Goal: Task Accomplishment & Management: Manage account settings

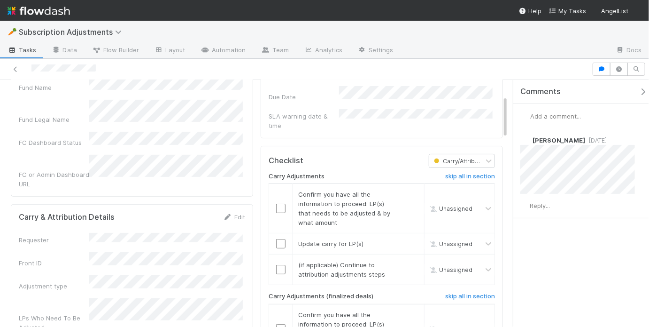
scroll to position [156, 0]
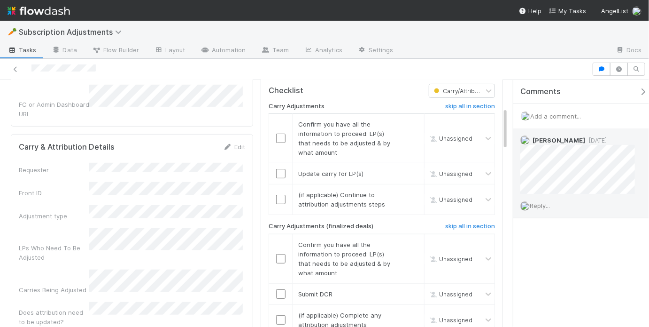
click at [545, 207] on span "Reply..." at bounding box center [540, 206] width 20 height 8
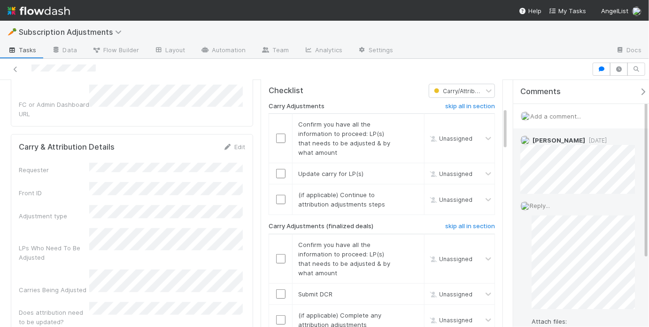
scroll to position [68, 0]
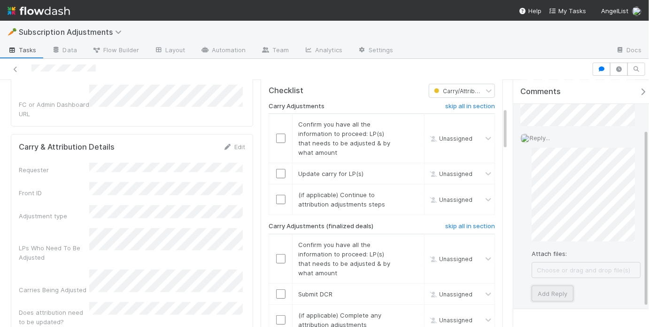
click at [553, 289] on button "Add Reply" at bounding box center [553, 293] width 42 height 16
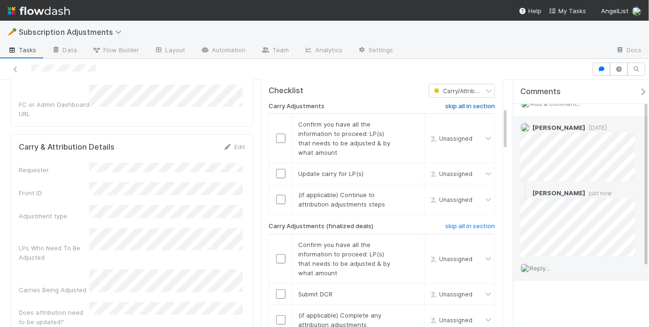
scroll to position [12, 0]
click at [457, 102] on h6 "skip all in section" at bounding box center [470, 106] width 50 height 8
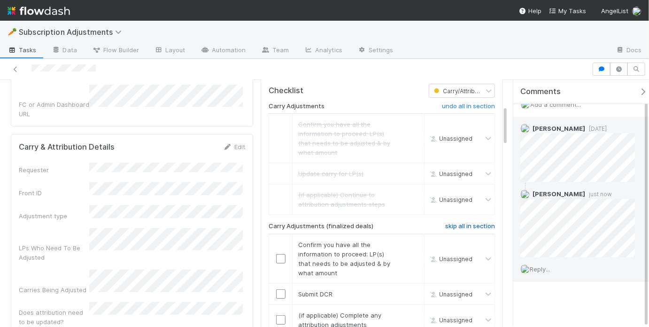
click at [483, 222] on h6 "skip all in section" at bounding box center [470, 226] width 50 height 8
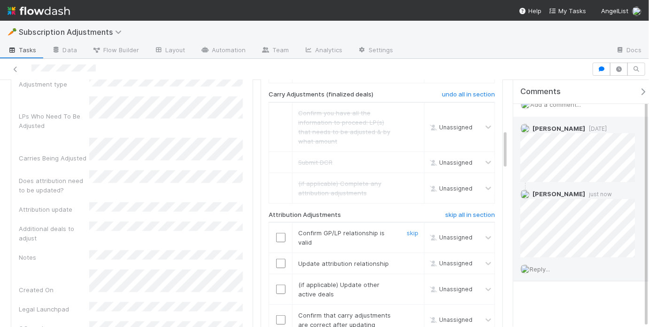
scroll to position [327, 0]
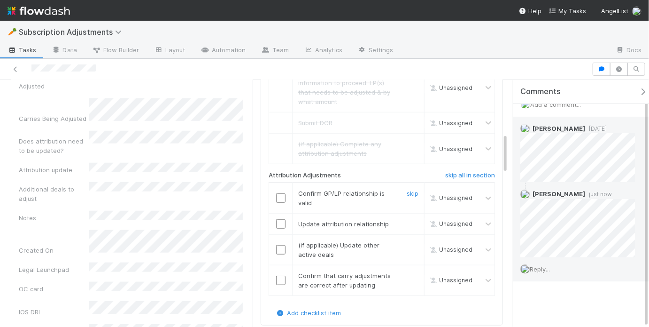
click at [281, 193] on input "checkbox" at bounding box center [280, 197] width 9 height 9
click at [277, 219] on input "checkbox" at bounding box center [280, 223] width 9 height 9
click at [407, 241] on link "skip" at bounding box center [413, 245] width 12 height 8
click at [276, 275] on input "checkbox" at bounding box center [280, 279] width 9 height 9
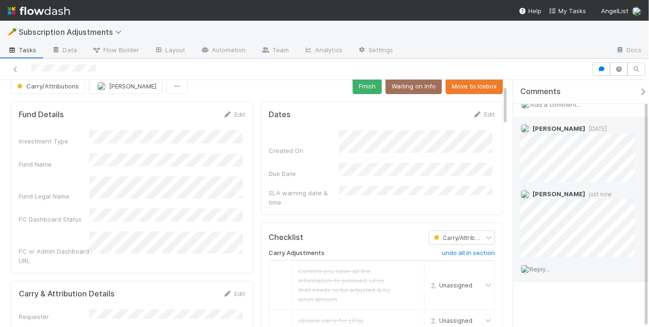
scroll to position [0, 0]
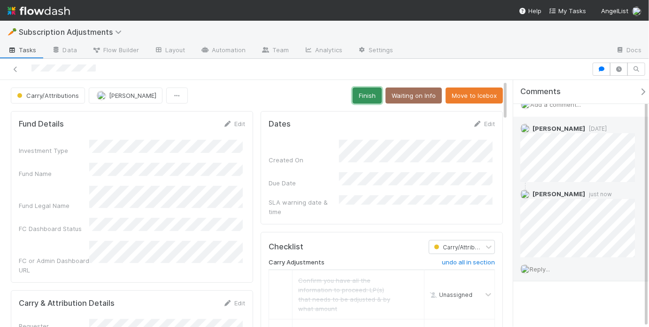
click at [353, 94] on button "Finish" at bounding box center [367, 95] width 29 height 16
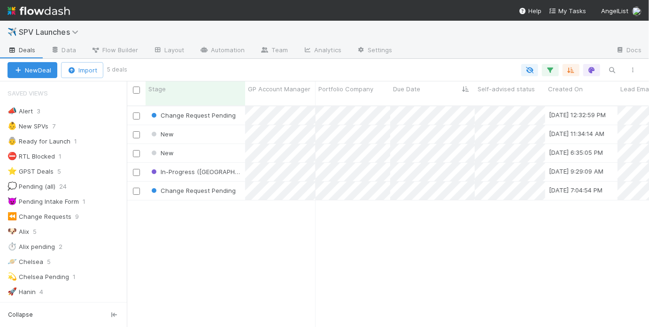
scroll to position [223, 517]
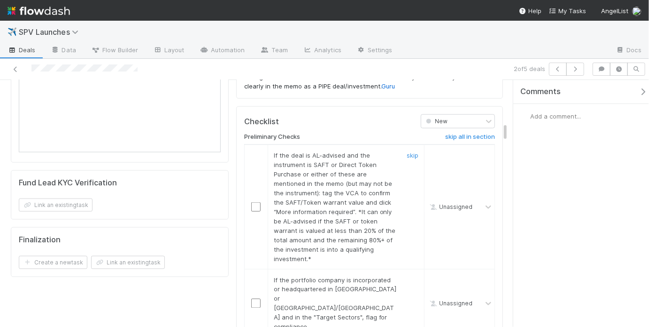
scroll to position [602, 0]
click at [407, 150] on link "skip" at bounding box center [413, 154] width 12 height 8
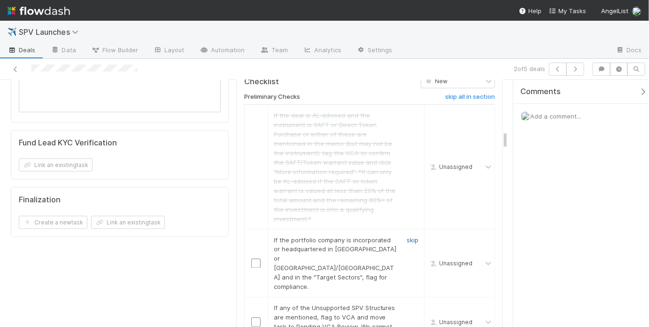
click at [407, 236] on link "skip" at bounding box center [413, 240] width 12 height 8
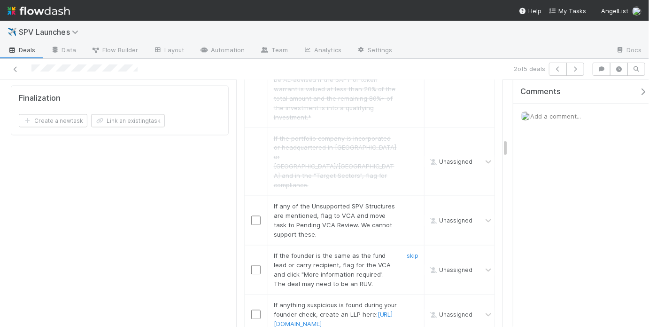
scroll to position [743, 0]
click at [410, 202] on link "skip" at bounding box center [413, 206] width 12 height 8
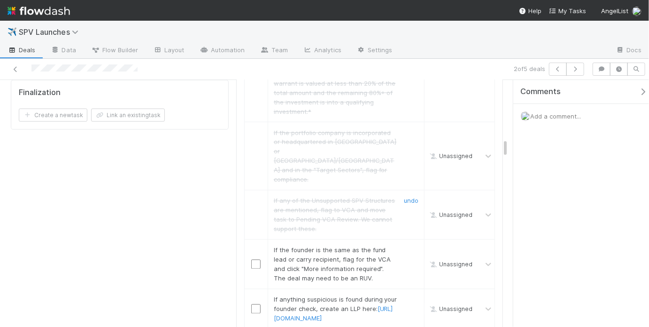
scroll to position [751, 0]
click at [409, 243] on link "skip" at bounding box center [413, 247] width 12 height 8
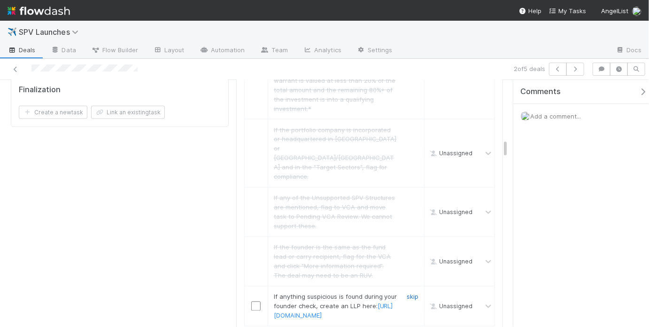
click at [407, 293] on link "skip" at bounding box center [413, 297] width 12 height 8
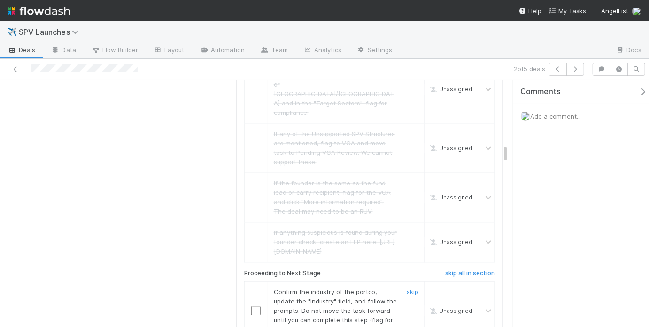
click at [251, 306] on input "checkbox" at bounding box center [255, 310] width 9 height 9
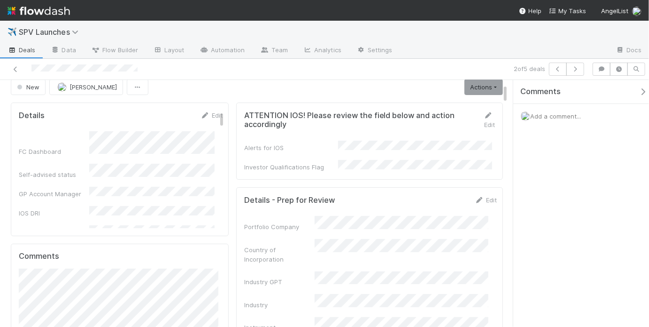
scroll to position [0, 0]
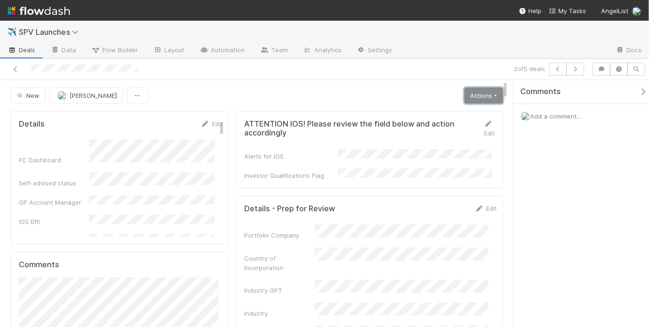
click at [468, 93] on link "Actions" at bounding box center [484, 95] width 39 height 16
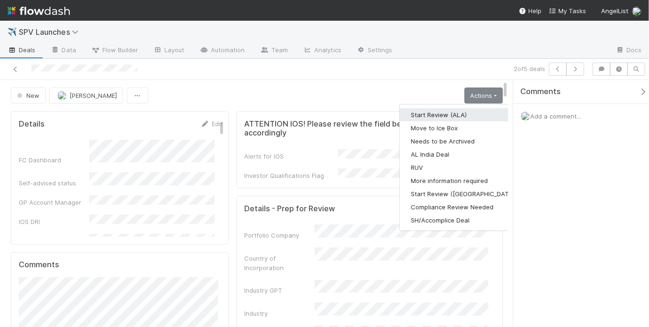
click at [458, 108] on button "Start Review (ALA)" at bounding box center [464, 114] width 128 height 13
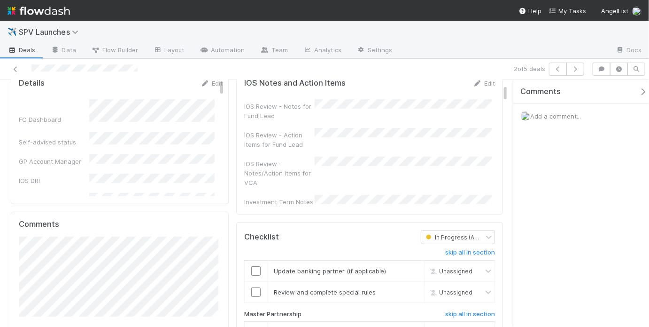
scroll to position [134, 0]
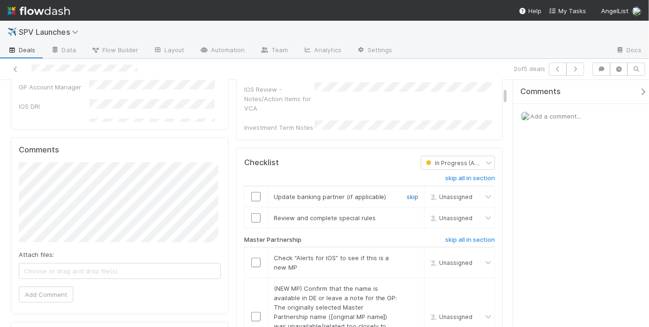
click at [408, 193] on link "skip" at bounding box center [413, 197] width 12 height 8
click at [407, 214] on link "skip" at bounding box center [413, 218] width 12 height 8
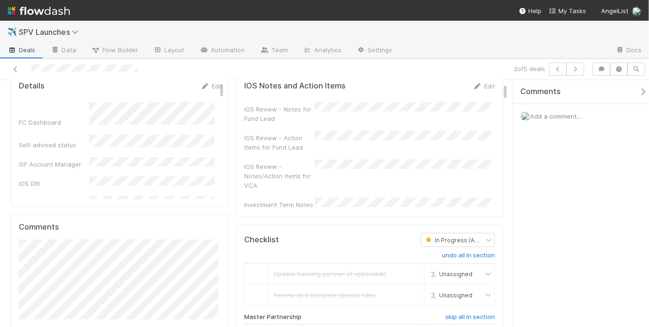
scroll to position [195, 0]
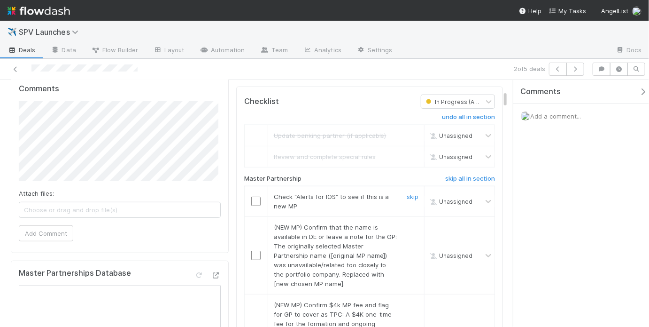
click at [257, 196] on input "checkbox" at bounding box center [255, 200] width 9 height 9
click at [407, 223] on link "skip" at bounding box center [413, 227] width 12 height 8
click at [252, 196] on input "checkbox" at bounding box center [255, 200] width 9 height 9
click at [408, 223] on link "skip" at bounding box center [413, 227] width 12 height 8
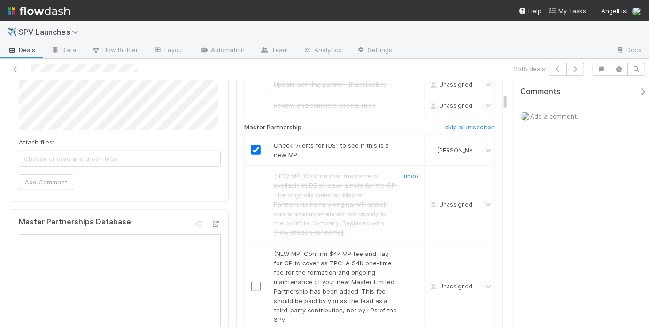
scroll to position [250, 0]
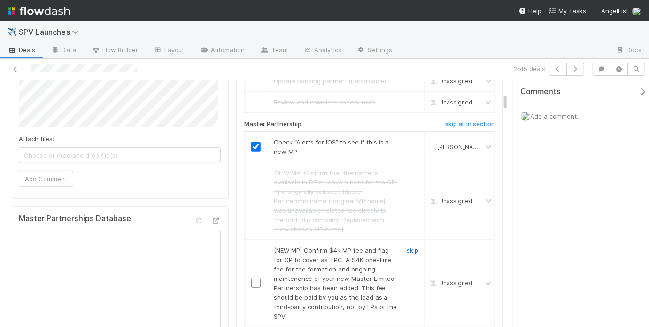
click at [408, 246] on link "skip" at bounding box center [413, 250] width 12 height 8
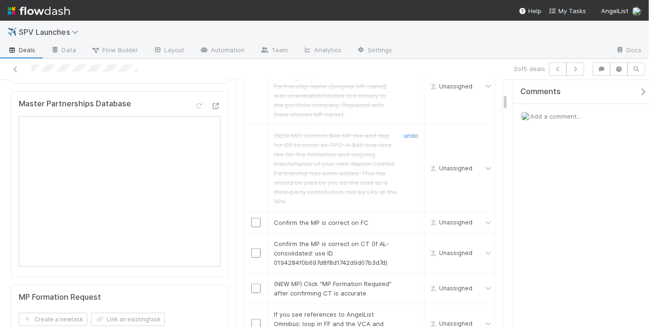
scroll to position [382, 0]
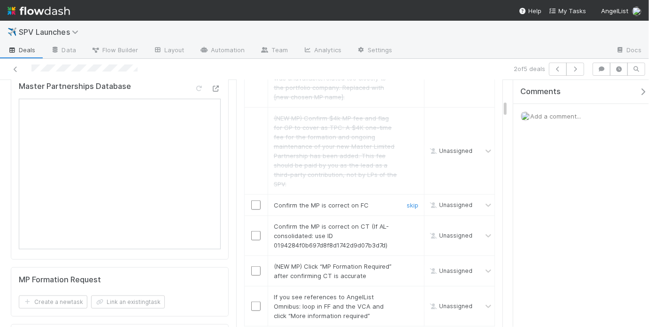
click at [254, 200] on input "checkbox" at bounding box center [255, 204] width 9 height 9
click at [253, 231] on input "checkbox" at bounding box center [255, 235] width 9 height 9
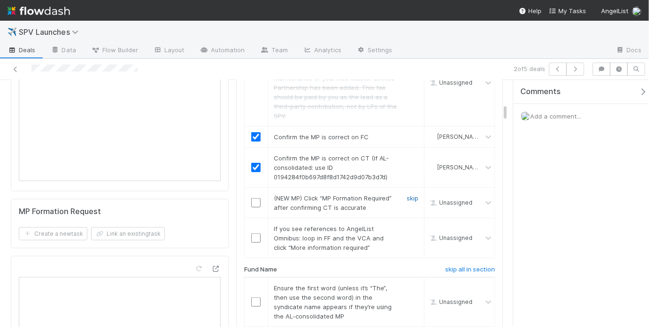
click at [407, 194] on link "skip" at bounding box center [413, 198] width 12 height 8
click at [409, 225] on link "skip" at bounding box center [413, 229] width 12 height 8
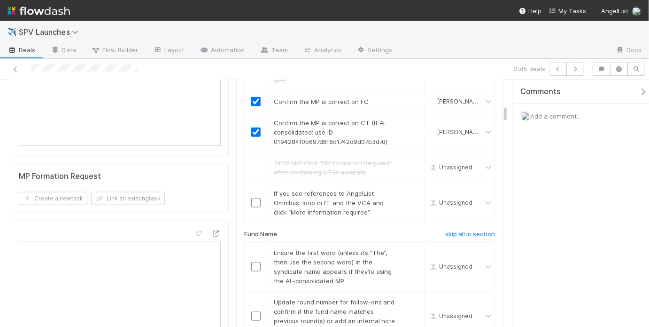
scroll to position [502, 0]
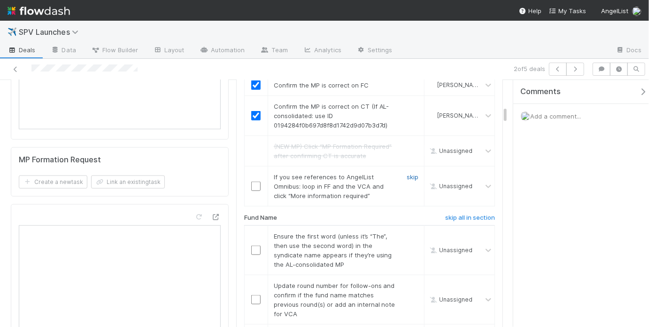
click at [412, 173] on link "skip" at bounding box center [413, 177] width 12 height 8
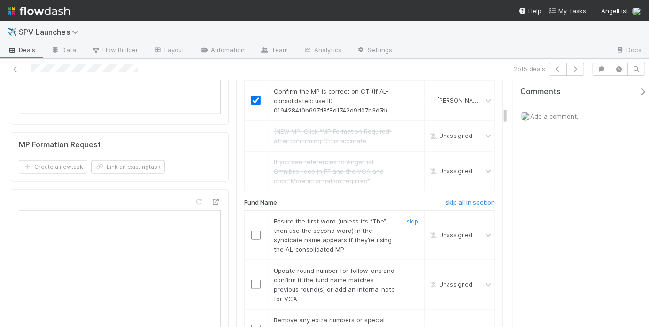
scroll to position [518, 0]
click at [407, 216] on link "skip" at bounding box center [413, 220] width 12 height 8
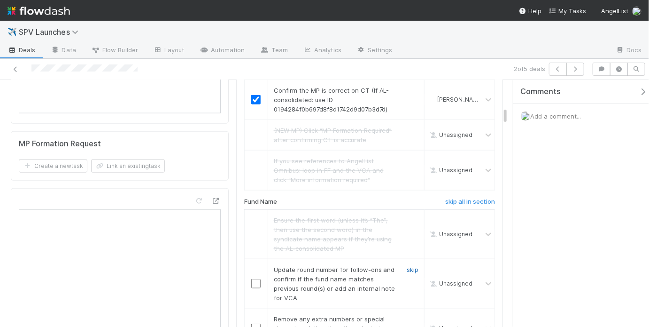
click at [407, 265] on link "skip" at bounding box center [413, 269] width 12 height 8
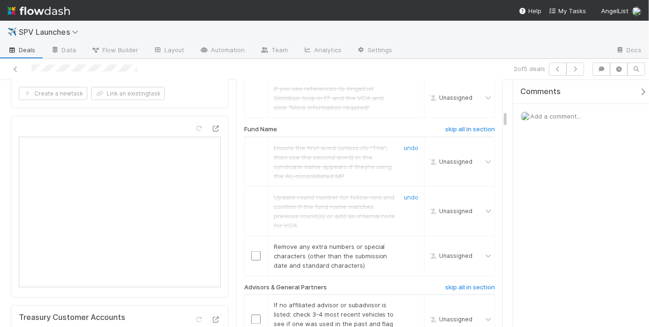
scroll to position [591, 0]
click at [407, 242] on link "skip" at bounding box center [413, 246] width 12 height 8
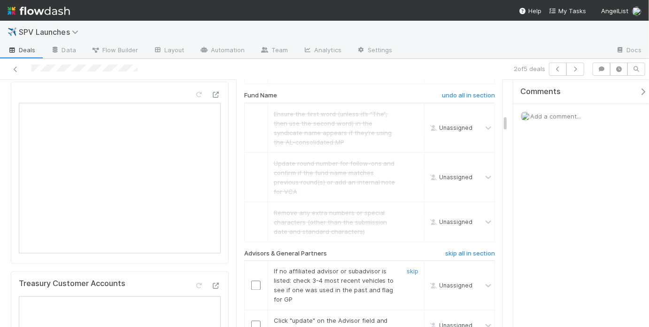
scroll to position [662, 0]
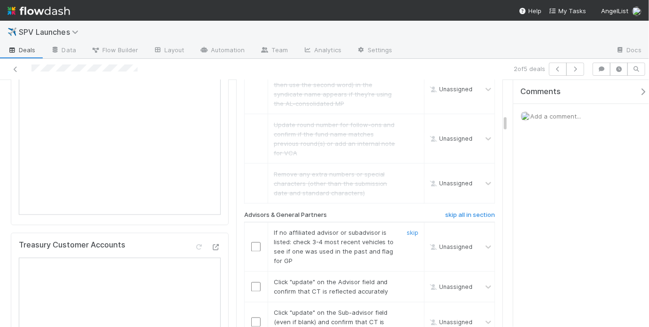
click at [256, 242] on input "checkbox" at bounding box center [255, 246] width 9 height 9
click at [251, 282] on input "checkbox" at bounding box center [255, 286] width 9 height 9
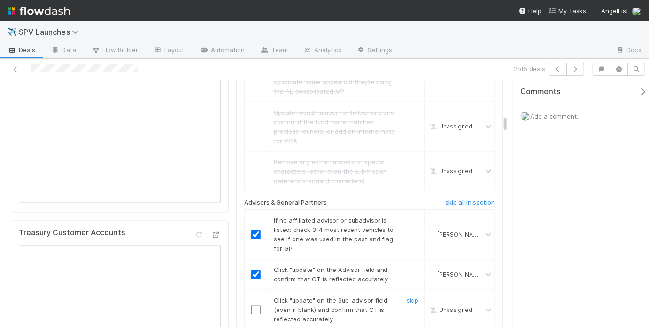
click at [255, 305] on input "checkbox" at bounding box center [255, 309] width 9 height 9
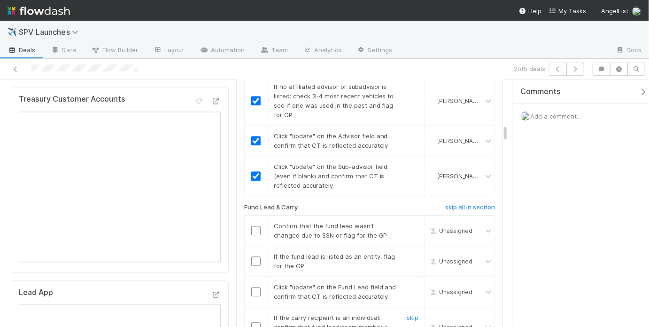
scroll to position [856, 0]
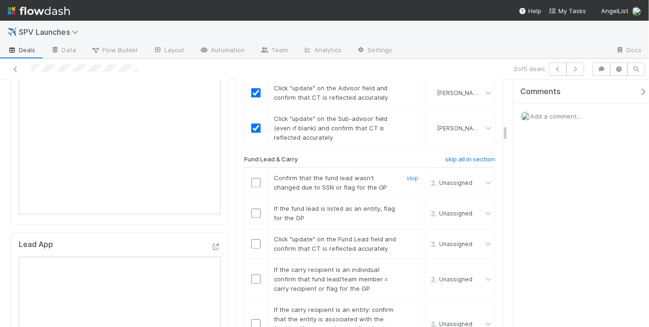
click at [252, 178] on input "checkbox" at bounding box center [255, 182] width 9 height 9
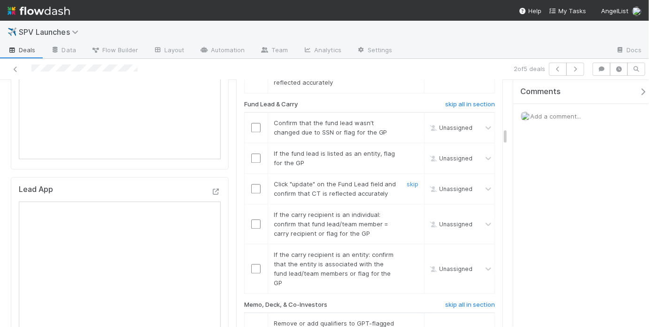
scroll to position [919, 0]
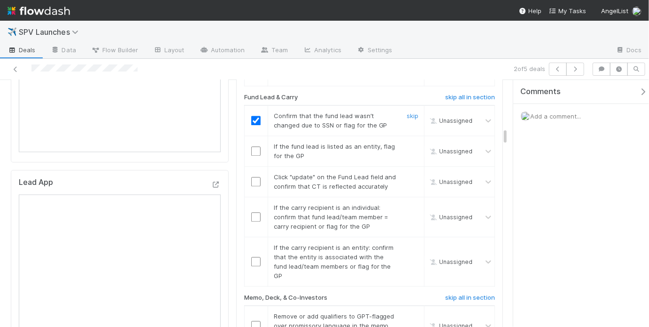
checkbox input "true"
click at [253, 116] on input "checkbox" at bounding box center [255, 120] width 9 height 9
click at [411, 142] on link "skip" at bounding box center [413, 146] width 12 height 8
click at [257, 177] on input "checkbox" at bounding box center [255, 181] width 9 height 9
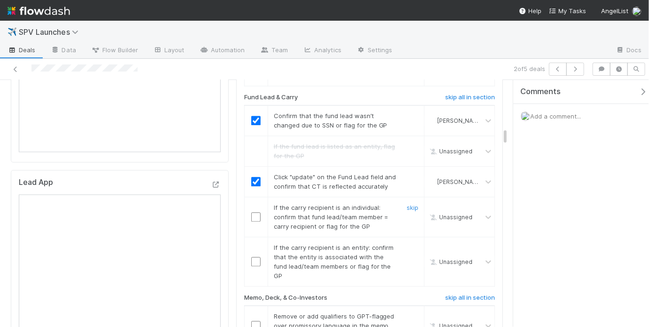
click at [251, 212] on input "checkbox" at bounding box center [255, 216] width 9 height 9
click at [406, 242] on div "skip" at bounding box center [411, 261] width 28 height 38
click at [407, 243] on link "skip" at bounding box center [413, 247] width 12 height 8
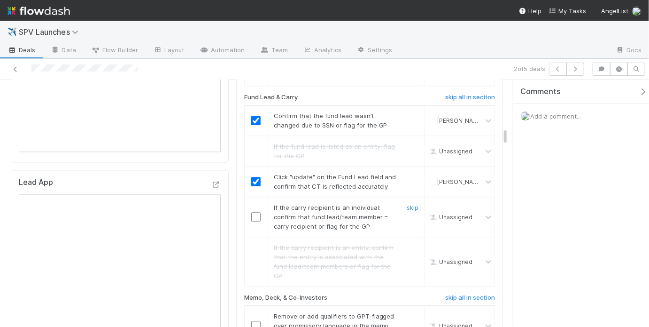
click at [254, 212] on input "checkbox" at bounding box center [255, 216] width 9 height 9
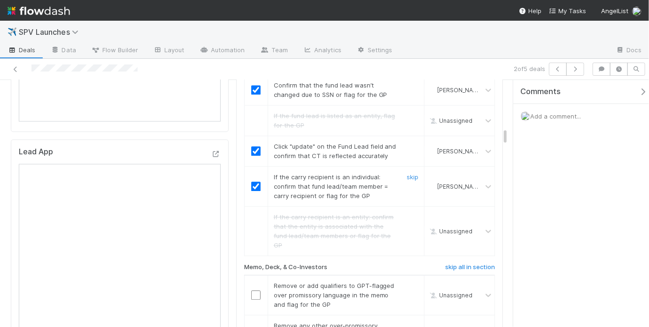
scroll to position [1057, 0]
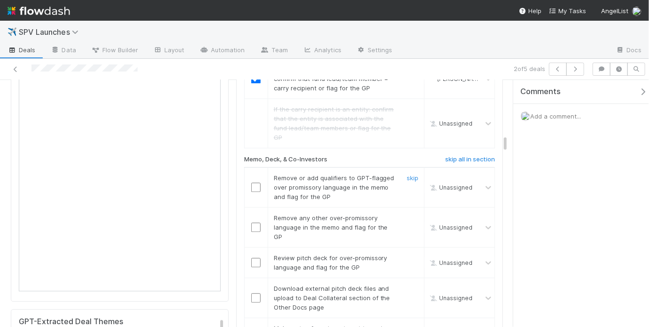
click at [251, 182] on input "checkbox" at bounding box center [255, 186] width 9 height 9
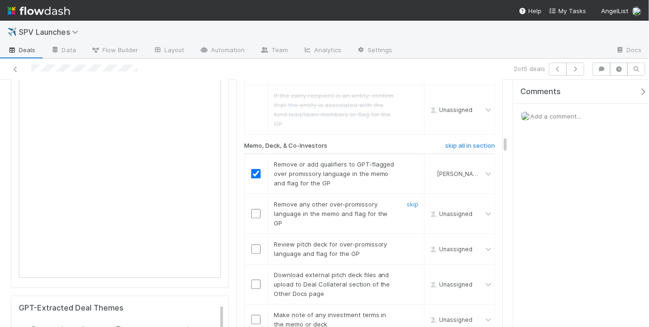
scroll to position [1071, 0]
click at [408, 199] on link "skip" at bounding box center [413, 203] width 12 height 8
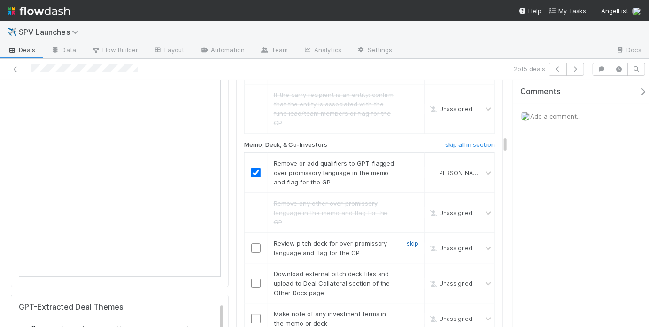
click at [408, 239] on link "skip" at bounding box center [413, 243] width 12 height 8
click at [410, 270] on link "skip" at bounding box center [413, 274] width 12 height 8
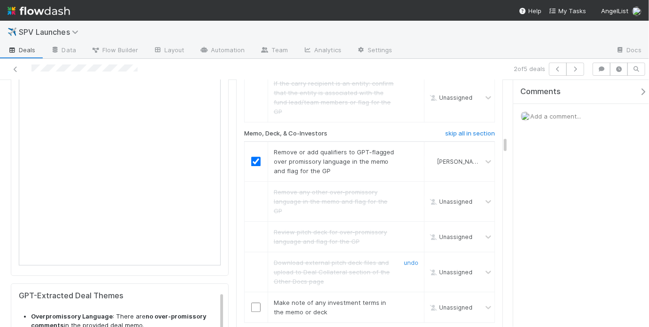
scroll to position [1131, 0]
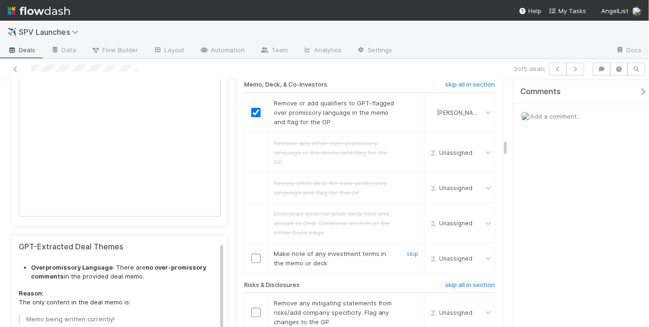
drag, startPoint x: 256, startPoint y: 225, endPoint x: 310, endPoint y: 225, distance: 53.6
click at [296, 242] on tr "Make note of any investment terms in the memo or deck skip Unassigned" at bounding box center [369, 257] width 250 height 31
click at [411, 249] on link "skip" at bounding box center [413, 253] width 12 height 8
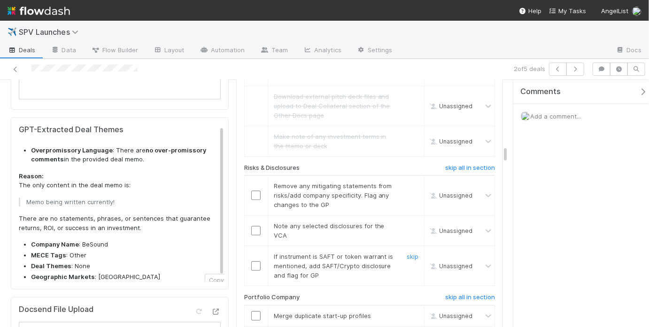
scroll to position [1262, 0]
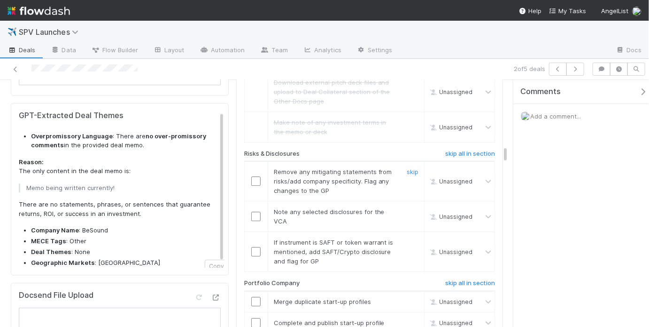
click at [255, 176] on input "checkbox" at bounding box center [255, 180] width 9 height 9
click at [410, 208] on link "skip" at bounding box center [413, 212] width 12 height 8
click at [408, 238] on link "skip" at bounding box center [413, 242] width 12 height 8
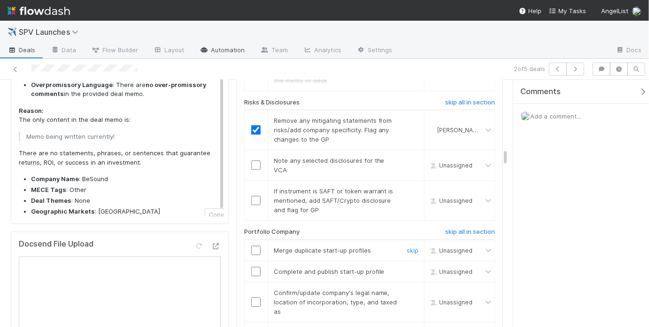
scroll to position [1318, 0]
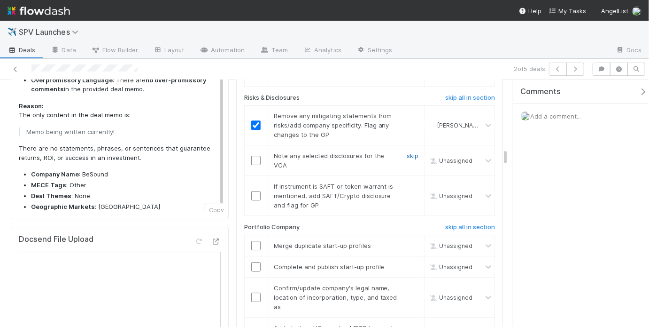
click at [407, 152] on link "skip" at bounding box center [413, 156] width 12 height 8
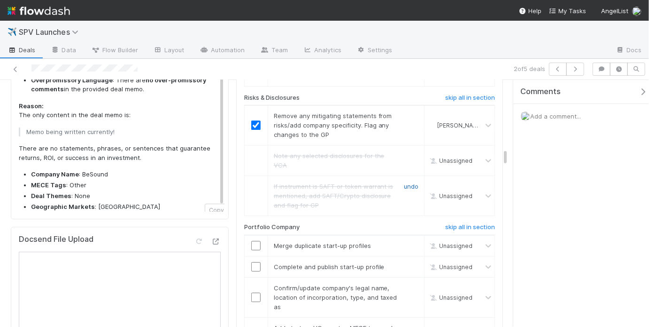
click at [405, 182] on link "undo" at bounding box center [411, 186] width 15 height 8
click at [407, 182] on link "skip" at bounding box center [413, 186] width 12 height 8
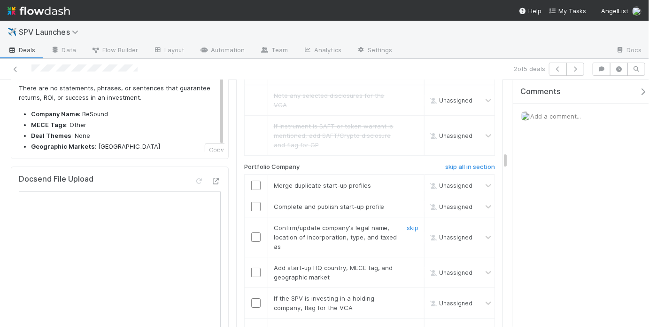
scroll to position [1381, 0]
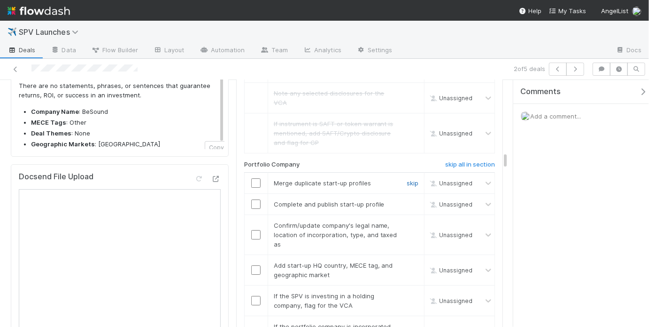
click at [411, 179] on link "skip" at bounding box center [413, 183] width 12 height 8
click at [410, 200] on link "skip" at bounding box center [413, 204] width 12 height 8
click at [251, 230] on input "checkbox" at bounding box center [255, 234] width 9 height 9
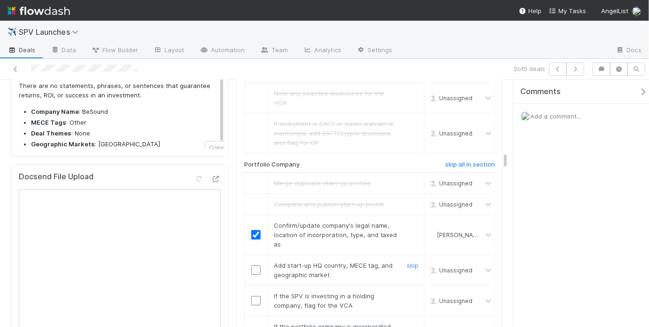
click at [252, 265] on input "checkbox" at bounding box center [255, 269] width 9 height 9
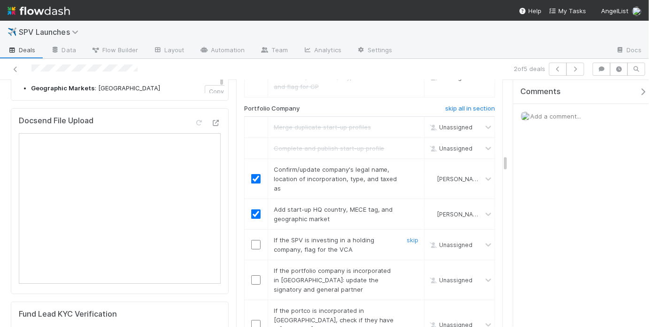
scroll to position [1439, 0]
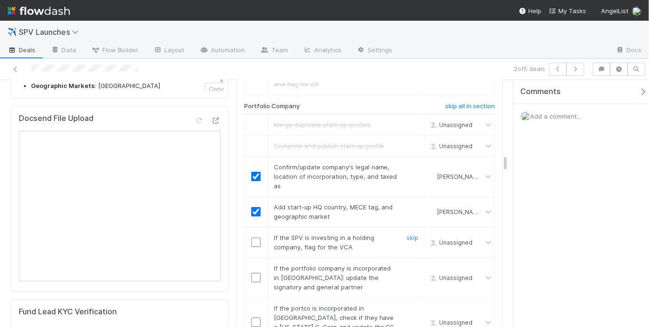
click at [256, 237] on input "checkbox" at bounding box center [255, 241] width 9 height 9
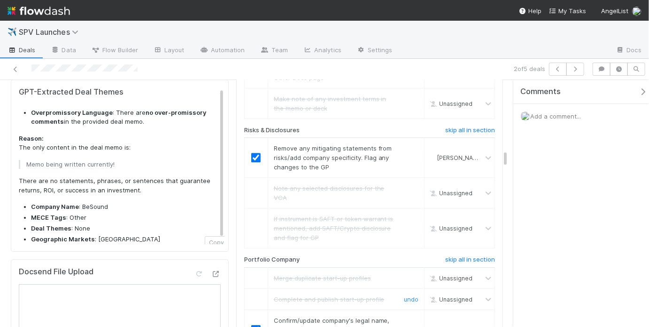
scroll to position [1445, 0]
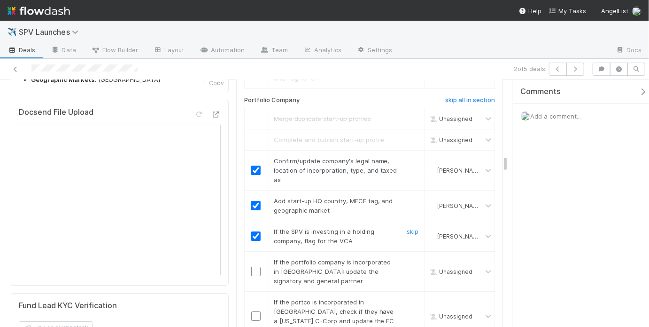
click at [406, 226] on div "skip" at bounding box center [411, 235] width 28 height 19
click at [408, 227] on link "skip" at bounding box center [413, 231] width 12 height 8
click at [411, 258] on link "skip" at bounding box center [413, 262] width 12 height 8
click at [408, 298] on link "skip" at bounding box center [413, 302] width 12 height 8
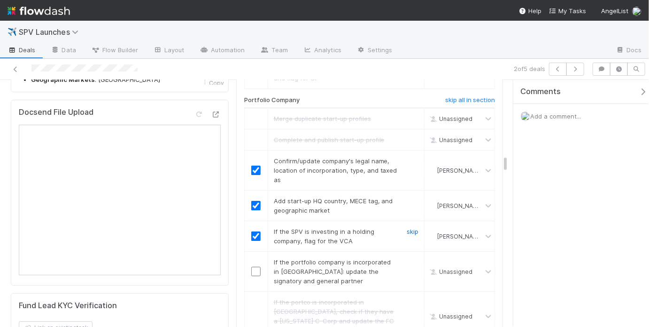
click at [407, 227] on link "skip" at bounding box center [413, 231] width 12 height 8
click at [413, 258] on link "skip" at bounding box center [413, 262] width 12 height 8
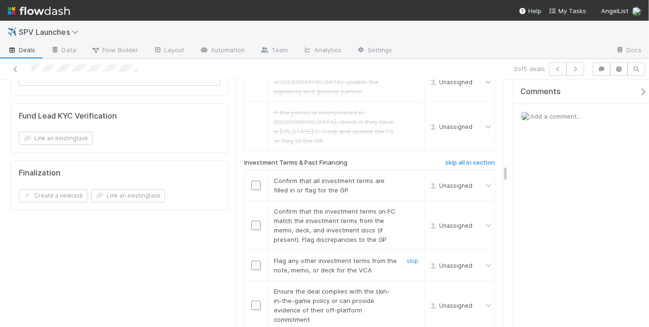
scroll to position [1632, 0]
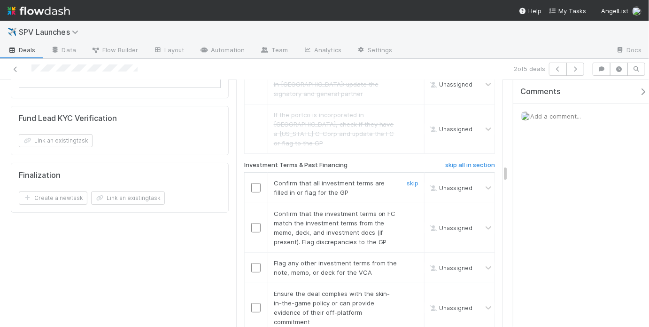
click at [253, 183] on input "checkbox" at bounding box center [255, 187] width 9 height 9
click at [253, 223] on input "checkbox" at bounding box center [255, 227] width 9 height 9
click at [407, 259] on link "skip" at bounding box center [413, 263] width 12 height 8
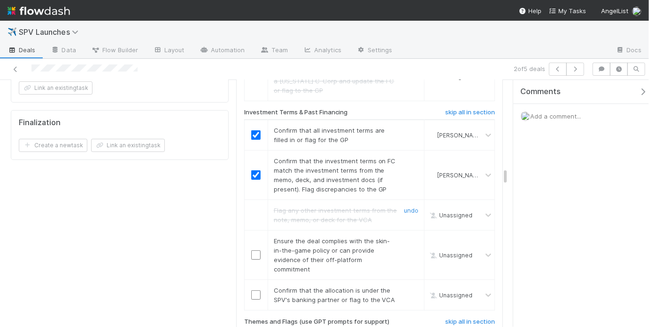
scroll to position [1690, 0]
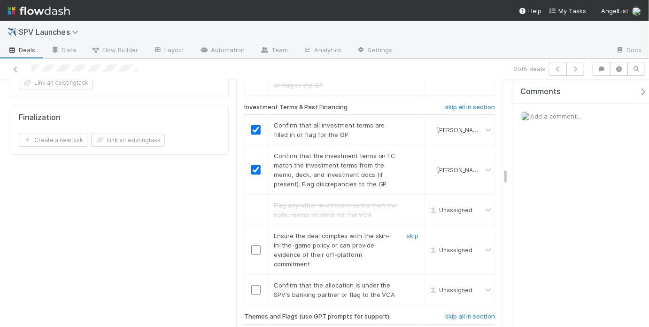
click at [254, 245] on input "checkbox" at bounding box center [255, 249] width 9 height 9
click at [253, 285] on input "checkbox" at bounding box center [255, 289] width 9 height 9
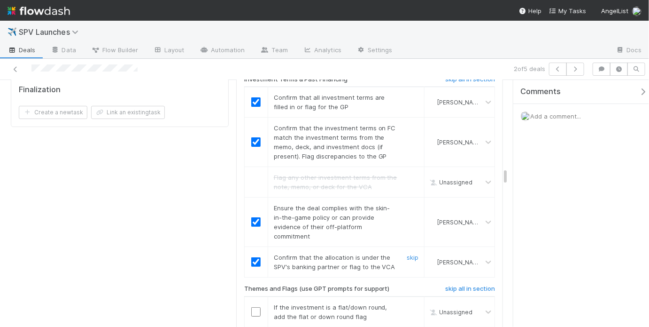
scroll to position [1761, 0]
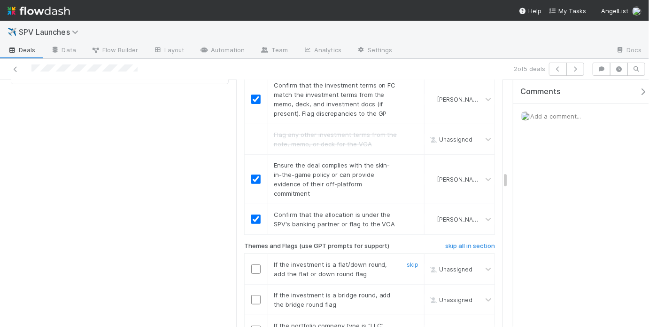
click at [400, 259] on div "skip" at bounding box center [411, 268] width 28 height 19
click at [408, 260] on link "skip" at bounding box center [413, 264] width 12 height 8
click at [407, 291] on link "skip" at bounding box center [413, 295] width 12 height 8
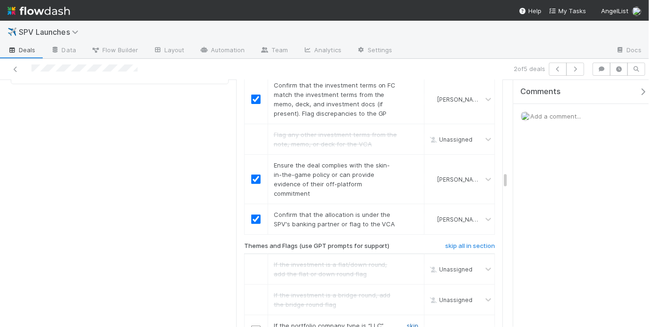
click at [410, 321] on link "skip" at bounding box center [413, 325] width 12 height 8
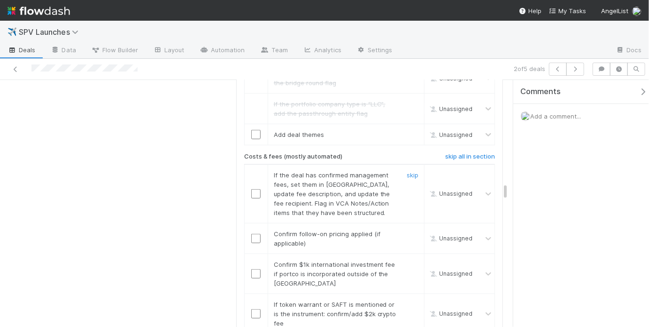
scroll to position [1981, 0]
click at [253, 130] on input "checkbox" at bounding box center [255, 134] width 9 height 9
click at [409, 171] on link "skip" at bounding box center [413, 175] width 12 height 8
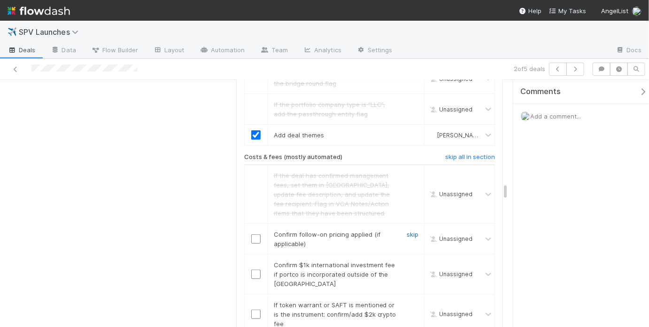
click at [410, 230] on link "skip" at bounding box center [413, 234] width 12 height 8
click at [407, 261] on link "skip" at bounding box center [413, 265] width 12 height 8
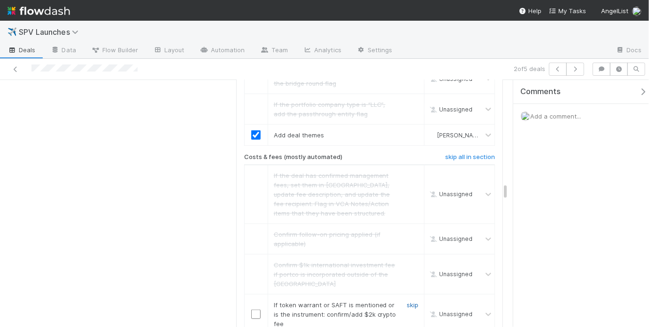
click at [410, 301] on link "skip" at bounding box center [413, 305] width 12 height 8
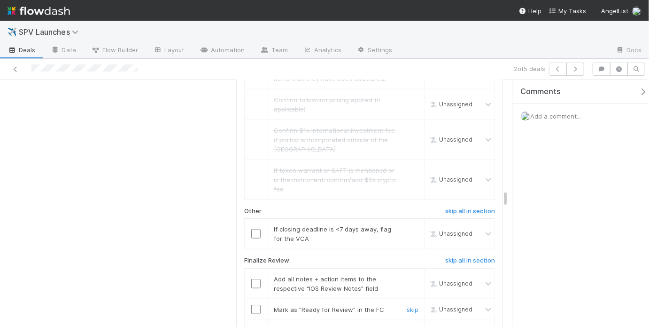
scroll to position [2118, 0]
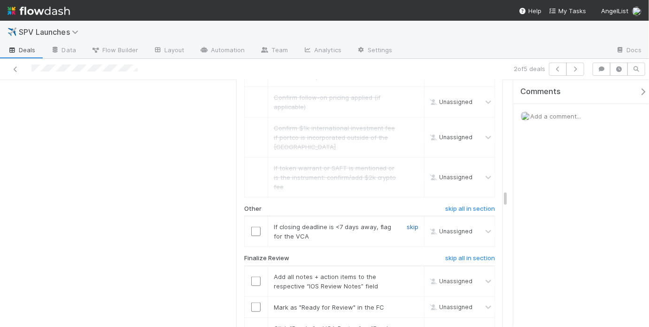
click at [407, 223] on link "skip" at bounding box center [413, 227] width 12 height 8
click at [258, 276] on div at bounding box center [256, 280] width 23 height 9
click input "checkbox"
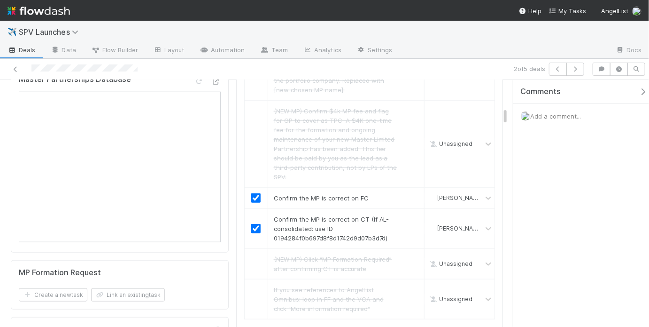
scroll to position [0, 0]
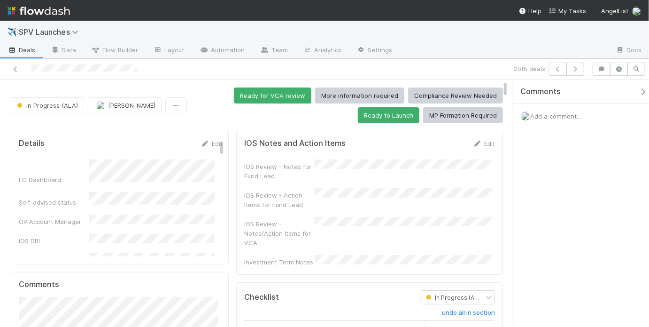
click div "IOS Review - Notes for Fund Lead IOS Review - Action Items for Fund Lead IOS Re…"
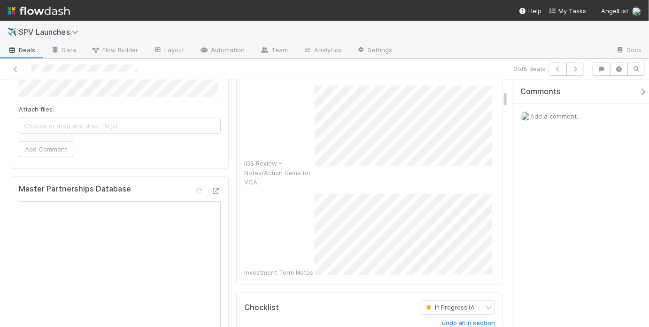
scroll to position [280, 0]
click div "Investment Term Notes"
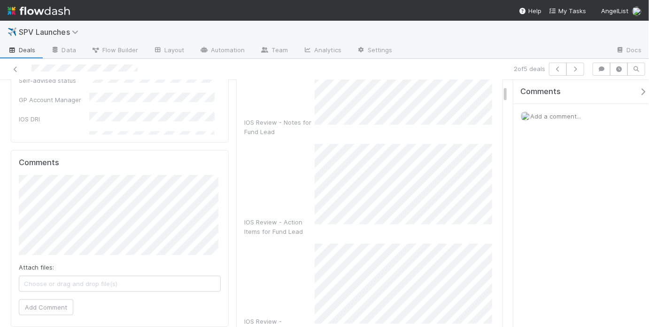
scroll to position [50, 0]
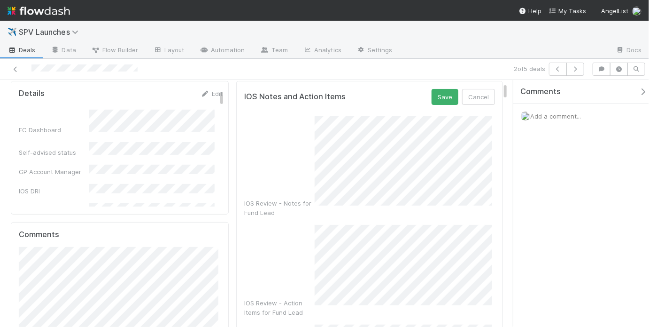
click div "IOS Review - Notes for Fund Lead"
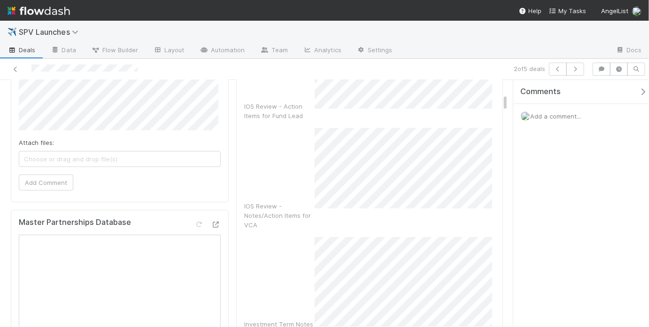
scroll to position [234, 0]
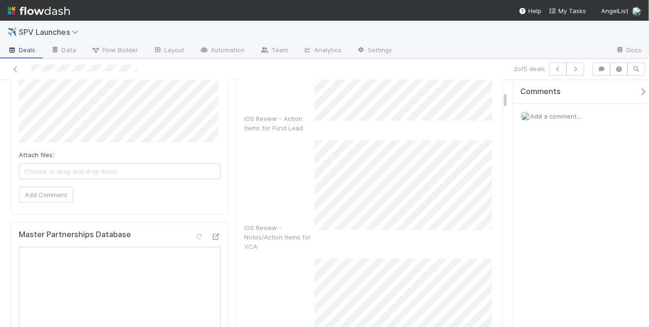
click div "Investment Term Notes"
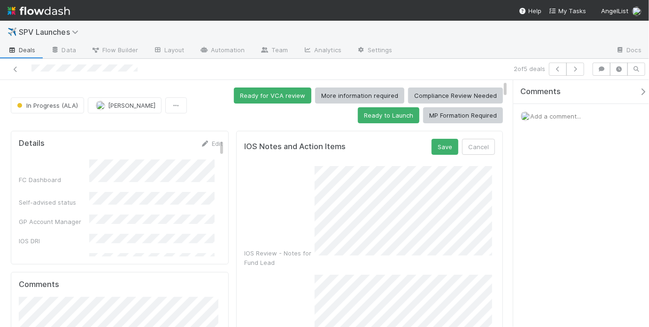
scroll to position [0, 0]
click div "IOS Notes and Action Items Save Cancel"
click button "Save"
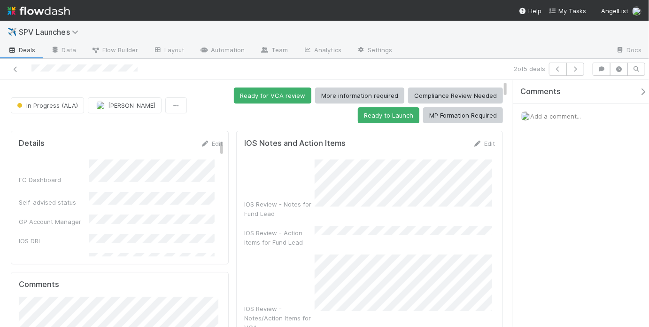
click div "Ready for VCA review More information required Compliance Review Needed Ready t…"
click button "Ready for VCA review"
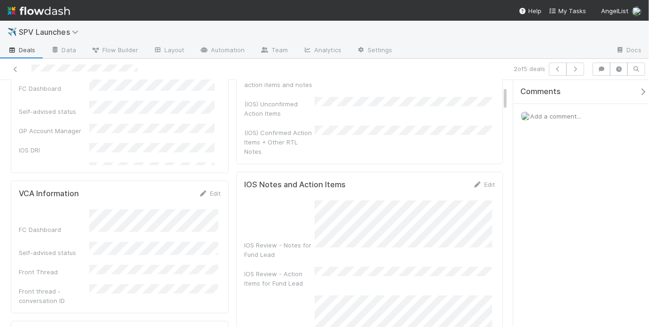
scroll to position [71, 0]
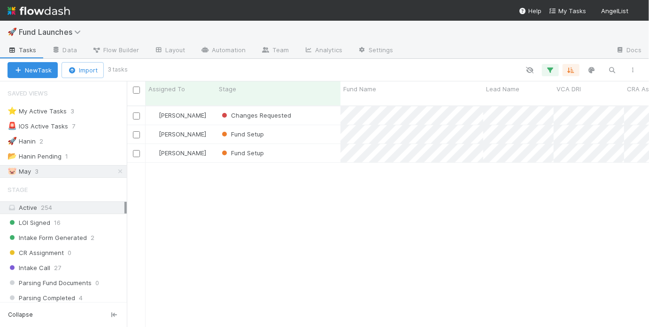
scroll to position [223, 517]
click at [313, 126] on div "Fund Setup" at bounding box center [278, 134] width 125 height 18
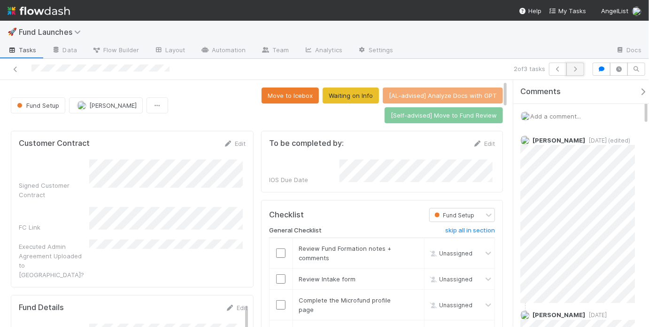
click at [581, 67] on button "button" at bounding box center [576, 68] width 18 height 13
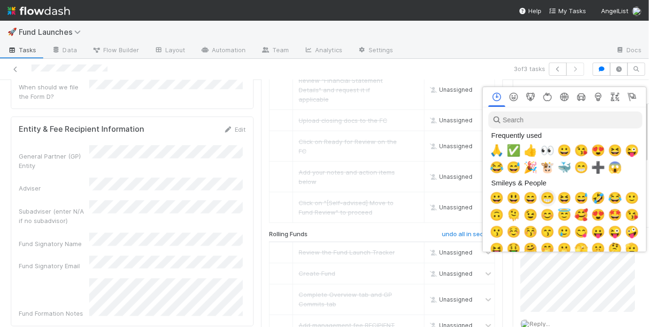
scroll to position [0, 1]
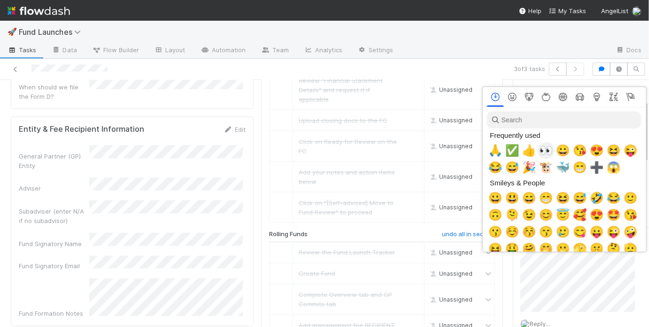
click at [544, 156] on span "👀" at bounding box center [546, 150] width 14 height 13
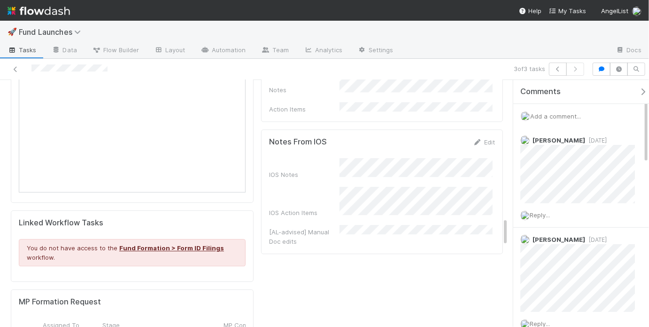
scroll to position [1196, 0]
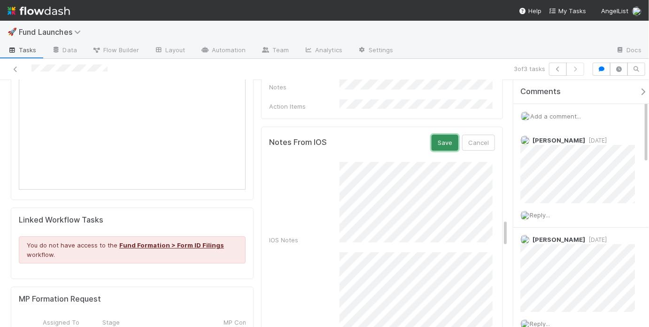
click at [433, 134] on button "Save" at bounding box center [445, 142] width 27 height 16
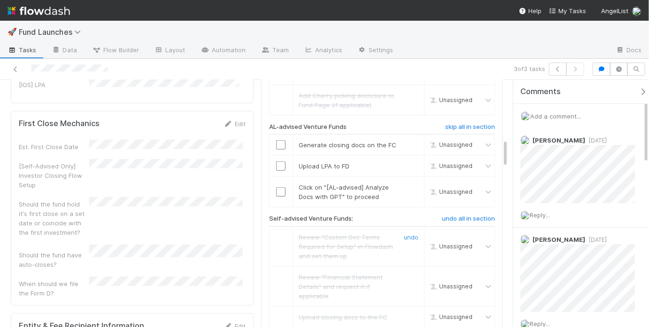
scroll to position [449, 0]
click at [277, 141] on input "checkbox" at bounding box center [280, 144] width 9 height 9
click at [277, 161] on input "checkbox" at bounding box center [280, 165] width 9 height 9
click at [278, 187] on input "checkbox" at bounding box center [280, 191] width 9 height 9
click at [276, 140] on input "checkbox" at bounding box center [280, 144] width 9 height 9
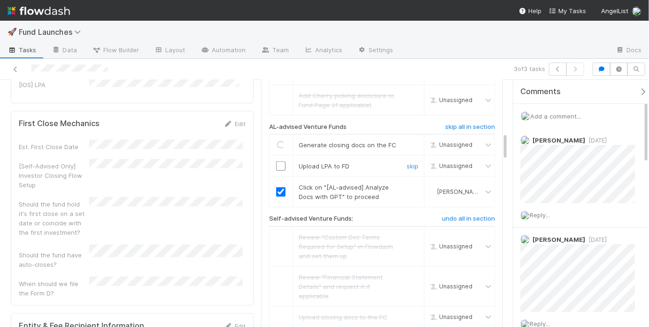
click at [278, 161] on input "checkbox" at bounding box center [280, 165] width 9 height 9
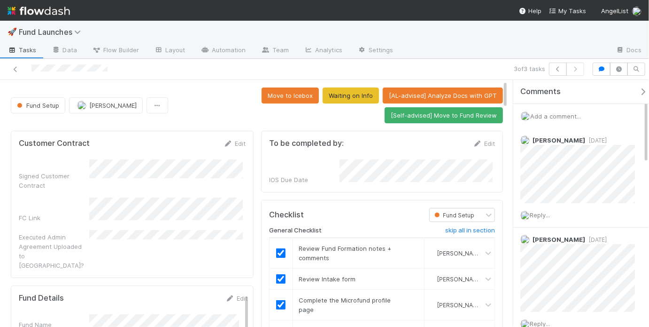
scroll to position [258, 0]
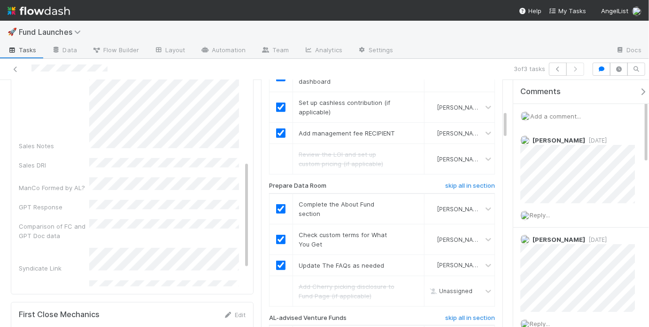
click at [149, 145] on div "Fund Name Fund Structure VCA DRI Signed Customer Contract FC Link Intake Form L…" at bounding box center [133, 73] width 229 height 622
click at [149, 144] on div "Fund Name Fund Structure VCA DRI Signed Customer Contract FC Link Intake Form L…" at bounding box center [133, 73] width 229 height 622
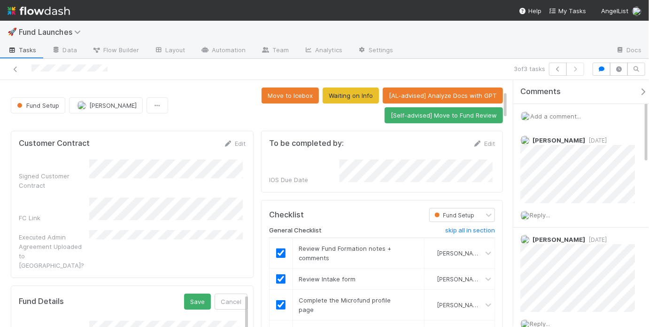
scroll to position [0, 0]
click at [196, 293] on button "Save" at bounding box center [197, 301] width 27 height 16
drag, startPoint x: 312, startPoint y: 126, endPoint x: 322, endPoint y: 125, distance: 9.5
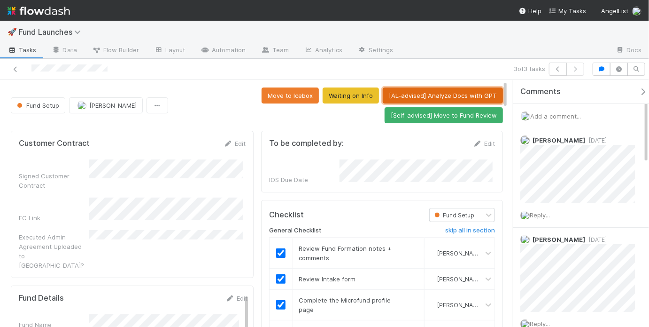
click at [411, 101] on button "[AL-advised] Analyze Docs with GPT" at bounding box center [443, 95] width 120 height 16
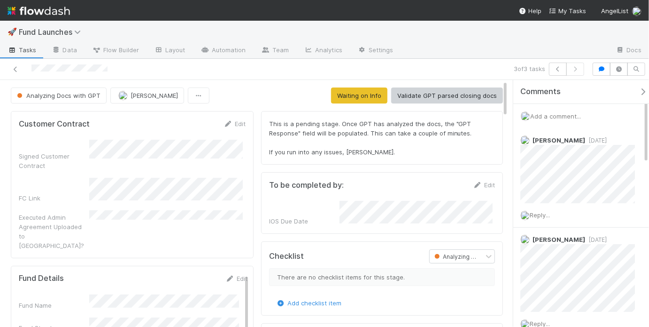
click at [279, 92] on div "Analyzing Docs with GPT May Chang Waiting on Info Validate GPT parsed closing d…" at bounding box center [257, 95] width 492 height 16
click at [412, 87] on button "Validate GPT parsed closing docs" at bounding box center [447, 95] width 112 height 16
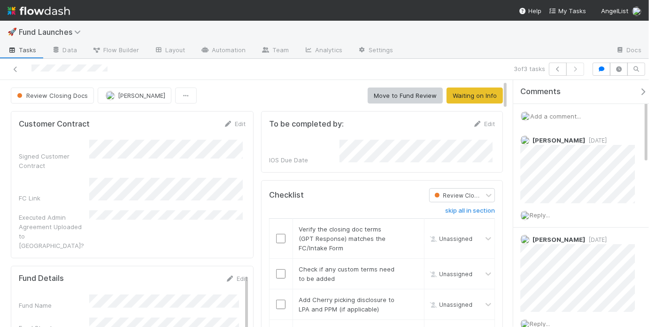
scroll to position [68, 0]
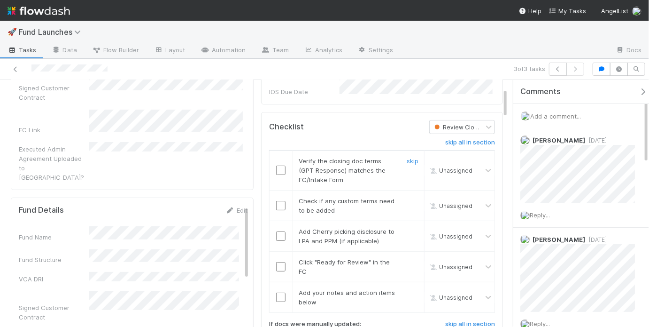
click at [279, 165] on input "checkbox" at bounding box center [280, 169] width 9 height 9
click at [278, 204] on input "checkbox" at bounding box center [280, 205] width 9 height 9
checkbox input "true"
click at [407, 227] on link "skip" at bounding box center [413, 231] width 12 height 8
click at [276, 264] on input "checkbox" at bounding box center [280, 266] width 9 height 9
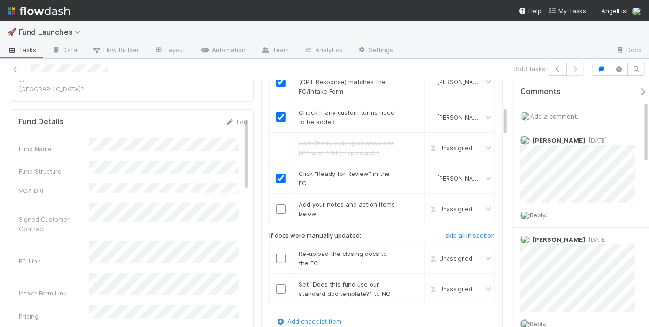
scroll to position [218, 0]
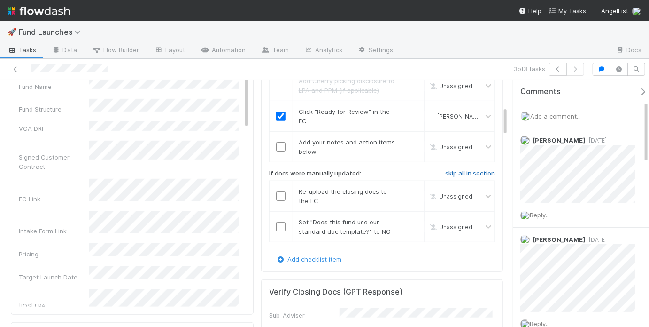
click at [454, 170] on h6 "skip all in section" at bounding box center [470, 174] width 50 height 8
click at [279, 142] on input "checkbox" at bounding box center [280, 146] width 9 height 9
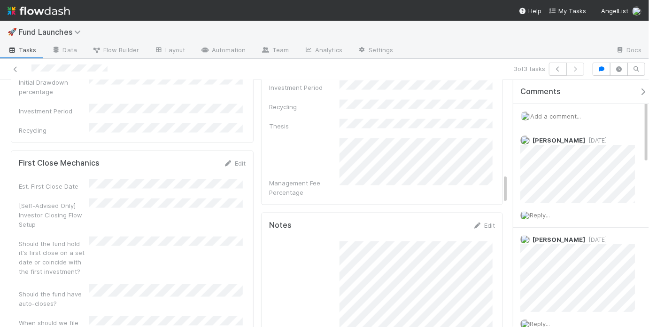
scroll to position [778, 0]
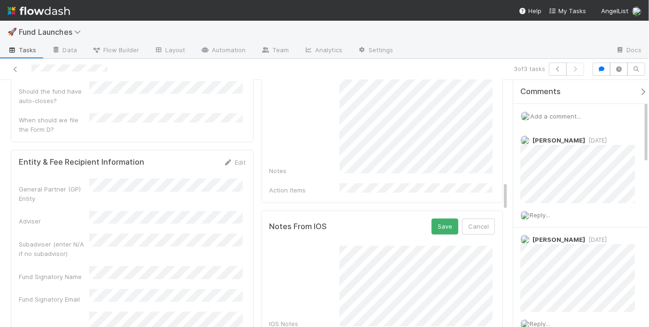
scroll to position [844, 0]
click at [452, 215] on button "Save" at bounding box center [445, 223] width 27 height 16
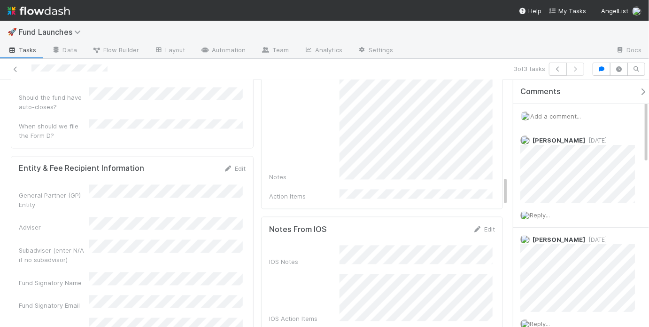
scroll to position [792, 0]
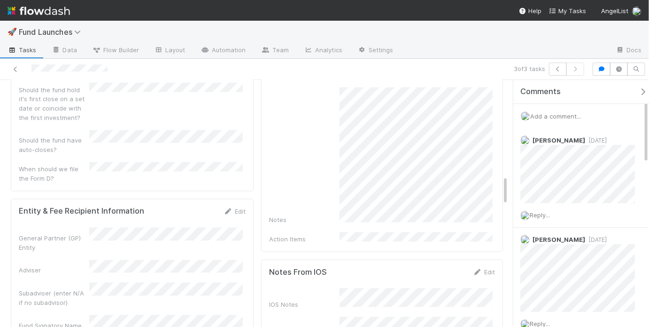
click at [390, 267] on form "Notes From IOS Edit IOS Notes IOS Action Items [AL-advised] Manual Doc edits" at bounding box center [382, 330] width 226 height 127
click at [450, 267] on button "Save" at bounding box center [445, 275] width 27 height 16
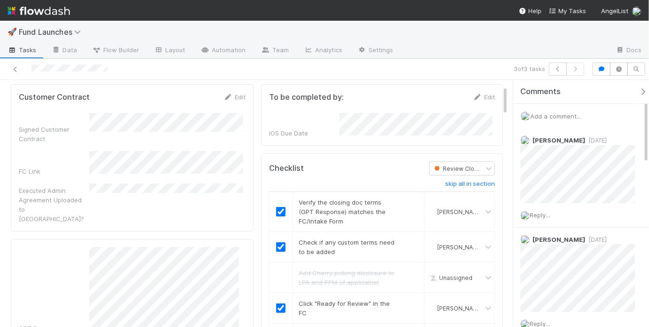
scroll to position [0, 0]
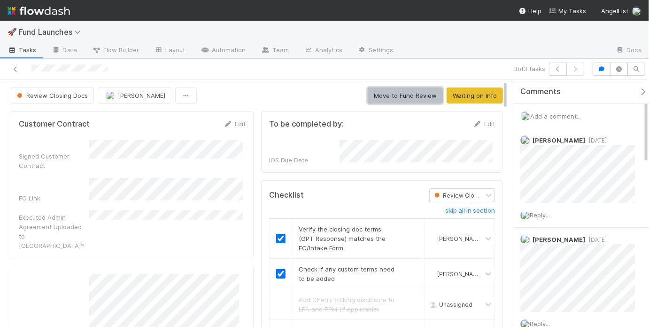
click at [397, 97] on button "Move to Fund Review" at bounding box center [405, 95] width 75 height 16
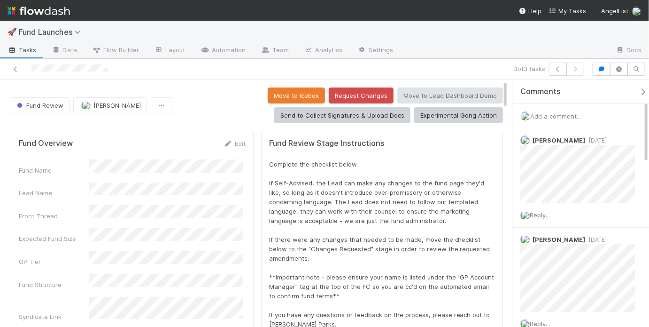
click at [186, 89] on div "Move to Icebox Request Changes Move to Lead Dashboard Demo Send to Collect Sign…" at bounding box center [339, 105] width 327 height 36
click at [561, 69] on icon "button" at bounding box center [557, 69] width 9 height 6
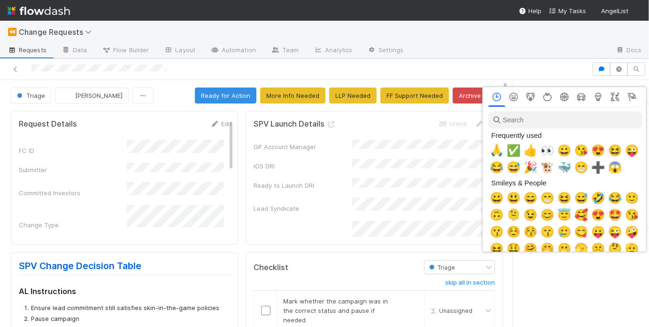
scroll to position [0, 1]
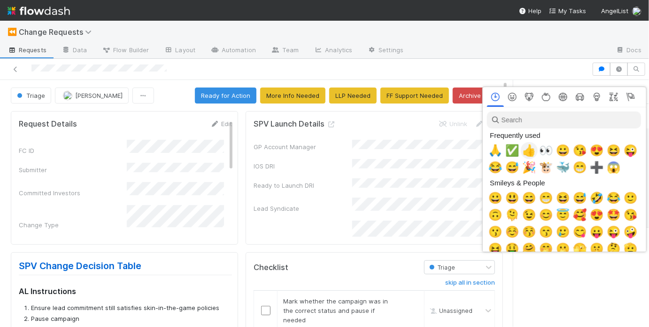
click at [527, 151] on span "👍" at bounding box center [529, 150] width 14 height 13
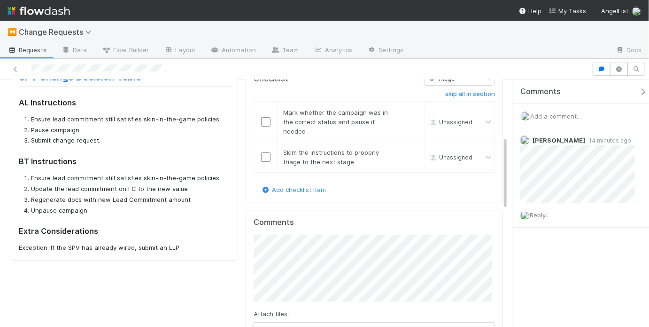
scroll to position [189, 0]
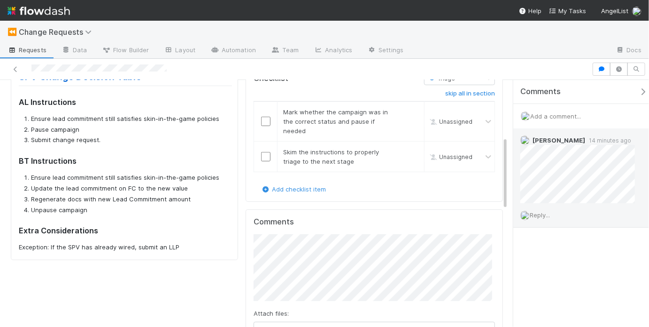
click at [534, 217] on span "Reply..." at bounding box center [540, 215] width 20 height 8
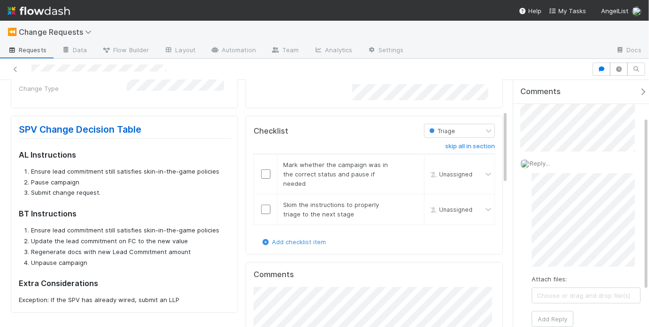
scroll to position [147, 0]
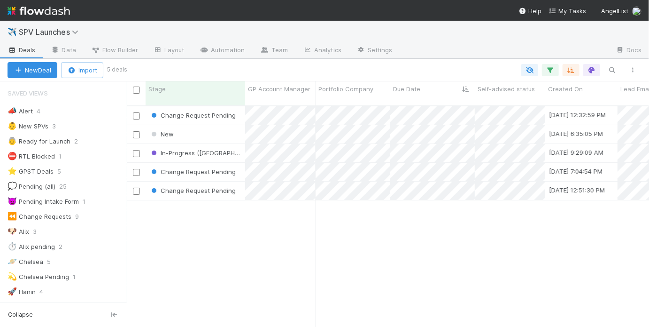
scroll to position [6, 6]
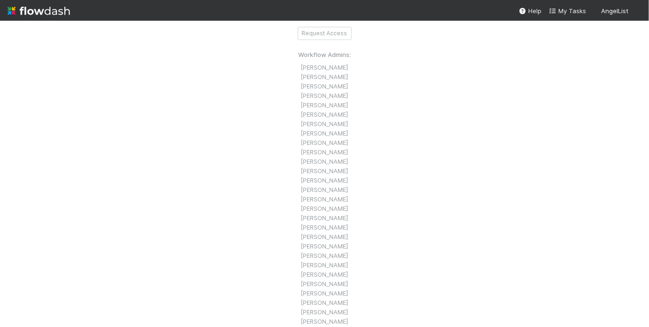
click at [321, 39] on div "You currently don’t have permission to view this workflow Click the button belo…" at bounding box center [325, 184] width 522 height 327
click at [323, 34] on button "Request Access" at bounding box center [325, 33] width 54 height 13
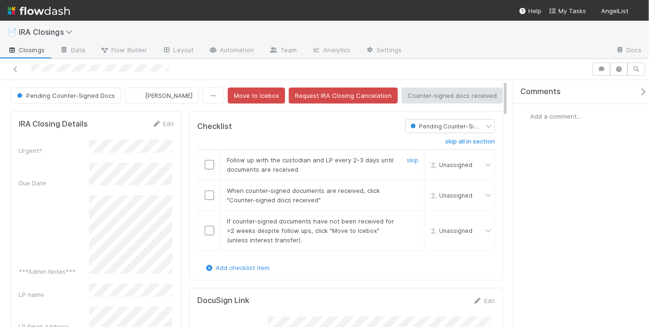
click at [206, 163] on input "checkbox" at bounding box center [209, 164] width 9 height 9
click at [206, 194] on input "checkbox" at bounding box center [209, 194] width 9 height 9
click at [407, 219] on link "skip" at bounding box center [413, 221] width 12 height 8
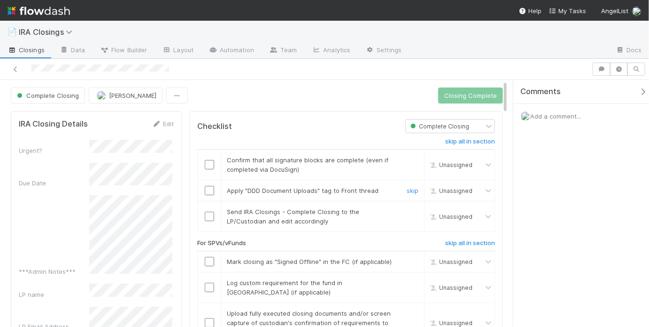
click at [205, 188] on input "checkbox" at bounding box center [209, 190] width 9 height 9
click at [205, 168] on td at bounding box center [209, 164] width 23 height 31
click at [209, 162] on input "checkbox" at bounding box center [209, 164] width 9 height 9
click at [211, 215] on input "checkbox" at bounding box center [209, 215] width 9 height 9
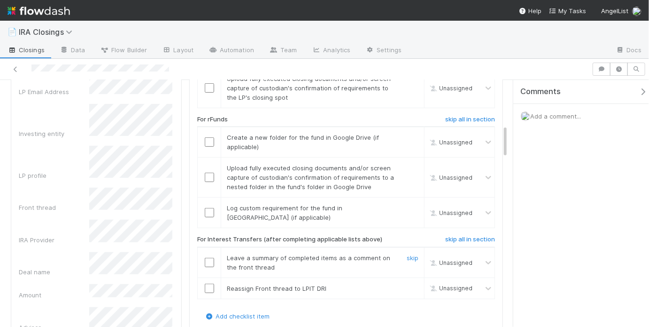
scroll to position [72, 0]
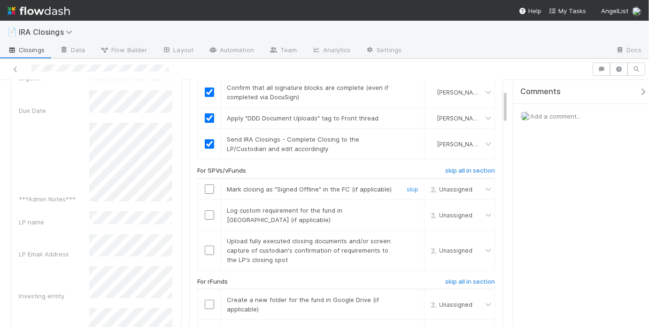
click at [208, 188] on input "checkbox" at bounding box center [209, 188] width 9 height 9
click at [207, 210] on input "checkbox" at bounding box center [209, 214] width 9 height 9
click at [209, 245] on input "checkbox" at bounding box center [209, 249] width 9 height 9
click at [460, 278] on h6 "skip all in section" at bounding box center [470, 282] width 50 height 8
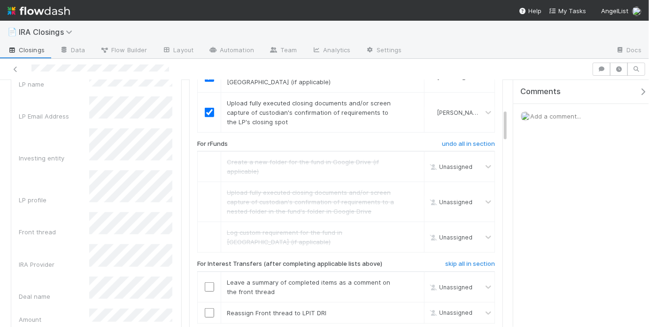
drag, startPoint x: 477, startPoint y: 242, endPoint x: 451, endPoint y: 0, distance: 243.4
click at [477, 260] on h6 "skip all in section" at bounding box center [470, 264] width 50 height 8
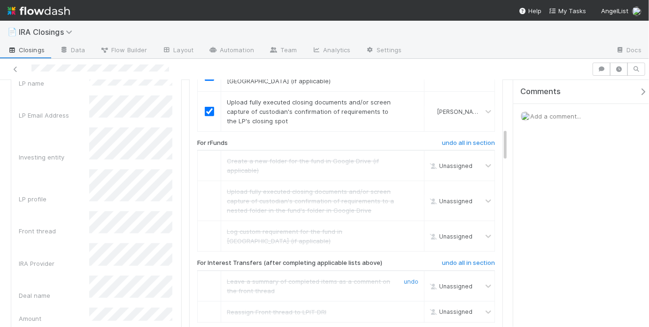
scroll to position [0, 0]
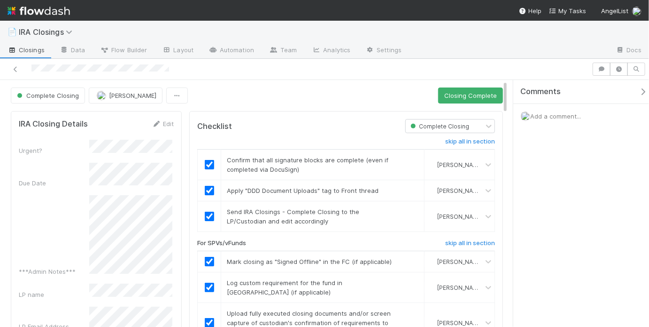
click at [451, 99] on button "Closing Complete" at bounding box center [470, 95] width 65 height 16
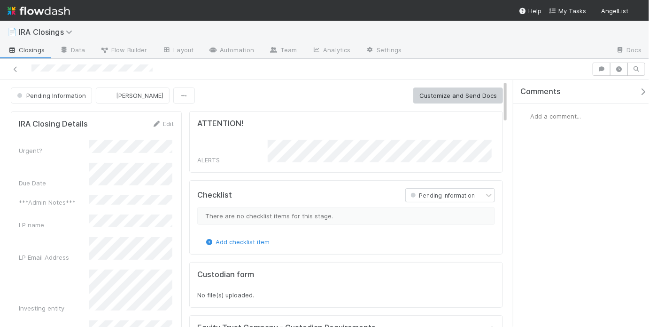
click at [275, 98] on div "Pending Information [PERSON_NAME] Customize and Send Docs" at bounding box center [257, 95] width 492 height 16
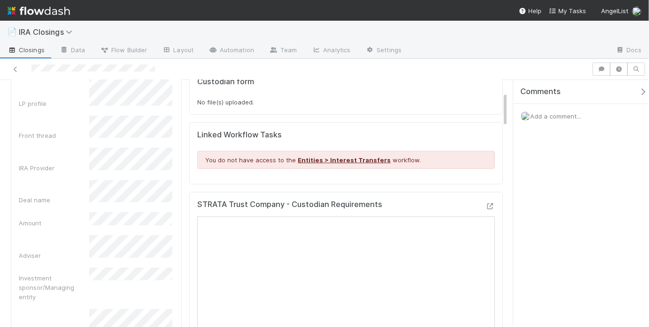
scroll to position [289, 0]
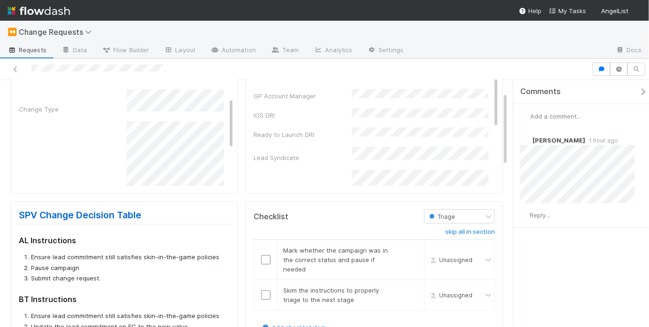
scroll to position [66, 0]
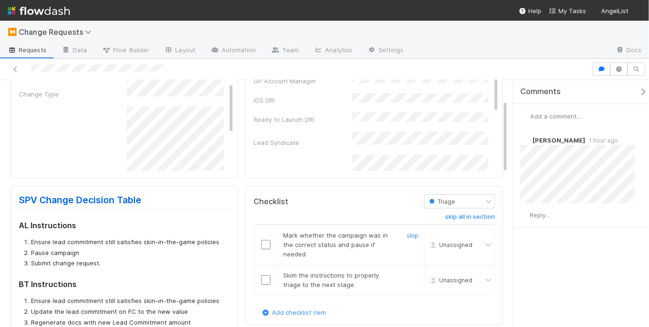
click at [265, 245] on input "checkbox" at bounding box center [265, 244] width 9 height 9
click at [261, 277] on input "checkbox" at bounding box center [265, 279] width 9 height 9
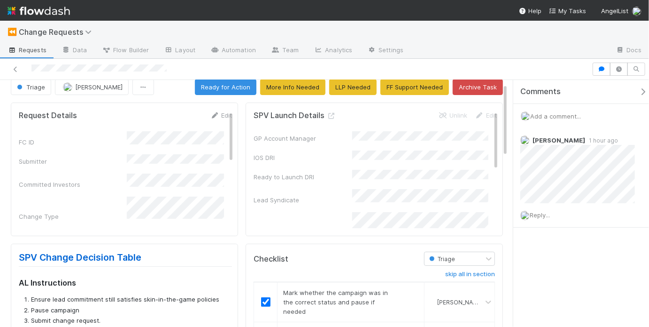
scroll to position [0, 0]
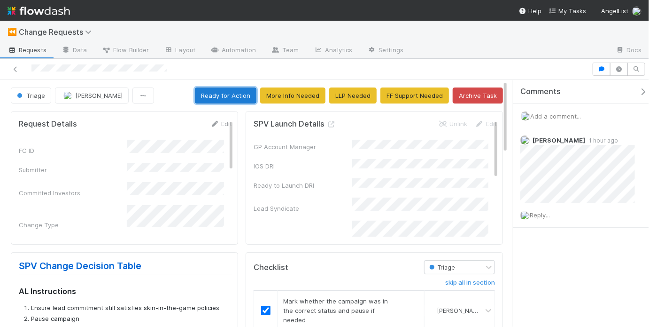
click at [223, 99] on button "Ready for Action" at bounding box center [226, 95] width 62 height 16
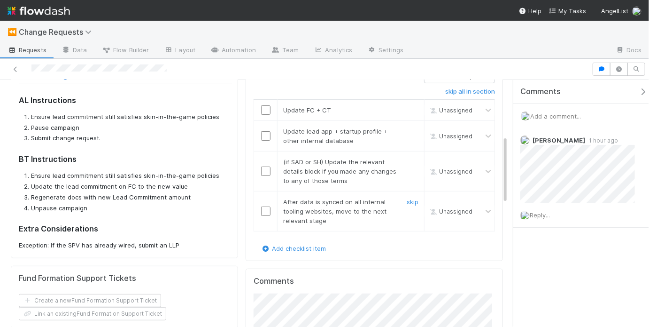
scroll to position [171, 0]
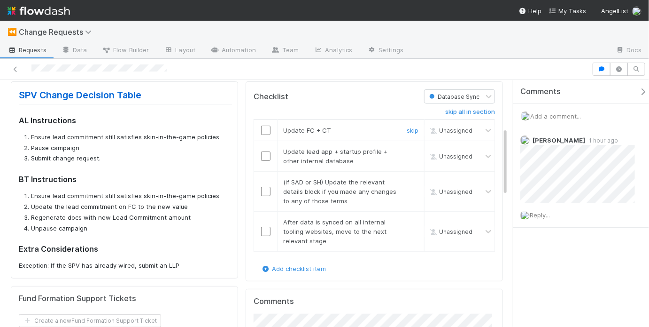
click at [263, 131] on input "checkbox" at bounding box center [265, 129] width 9 height 9
click at [267, 129] on input "checkbox" at bounding box center [265, 129] width 9 height 9
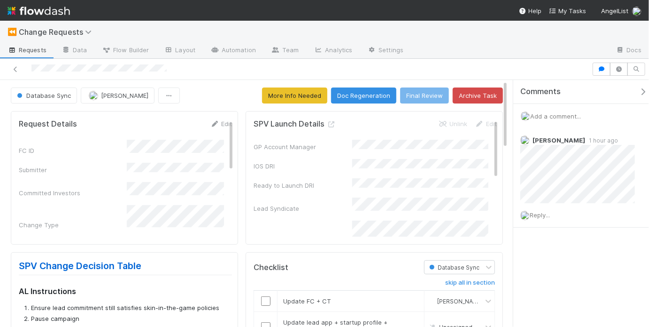
scroll to position [71, 0]
click at [552, 113] on span "Add a comment..." at bounding box center [555, 116] width 51 height 8
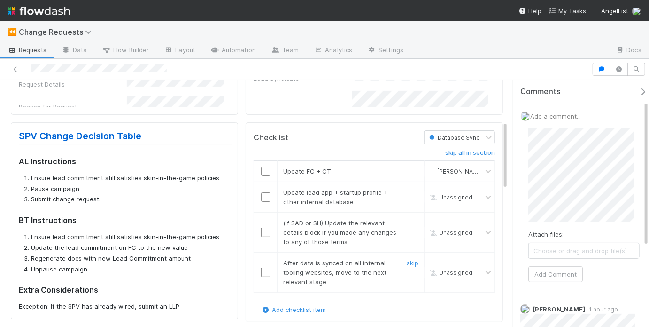
scroll to position [158, 0]
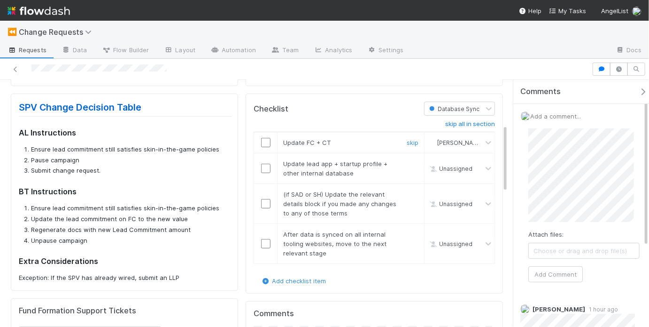
click at [265, 139] on input "checkbox" at bounding box center [265, 142] width 9 height 9
click at [261, 165] on input "checkbox" at bounding box center [265, 168] width 9 height 9
click at [407, 192] on link "skip" at bounding box center [413, 194] width 12 height 8
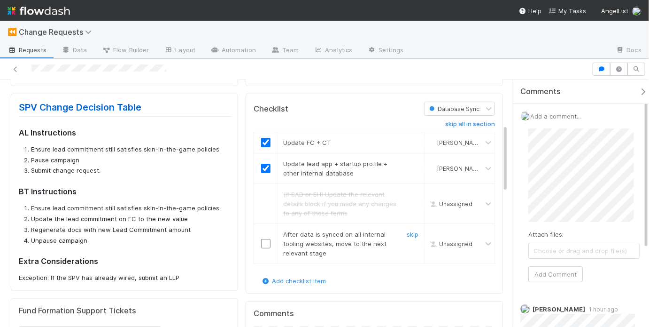
click at [261, 241] on input "checkbox" at bounding box center [265, 243] width 9 height 9
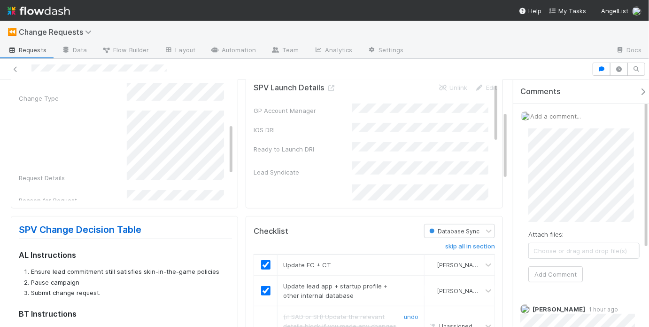
scroll to position [0, 0]
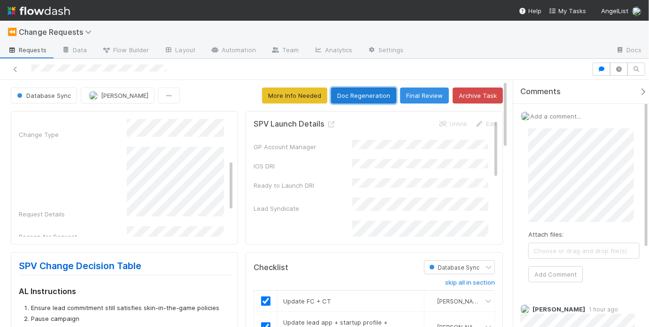
click at [351, 97] on button "Doc Regeneration" at bounding box center [363, 95] width 65 height 16
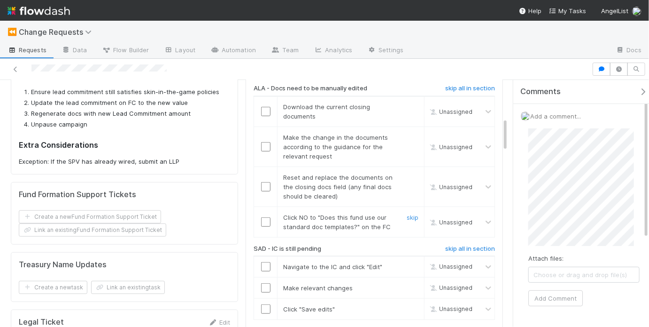
scroll to position [279, 0]
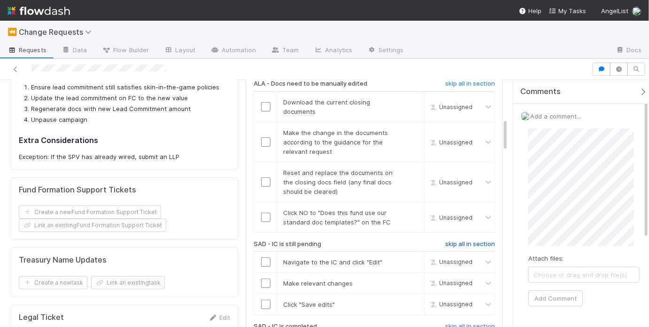
click at [450, 240] on h6 "skip all in section" at bounding box center [470, 244] width 50 height 8
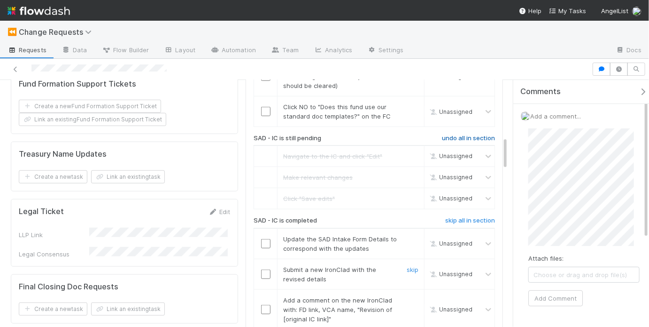
scroll to position [424, 0]
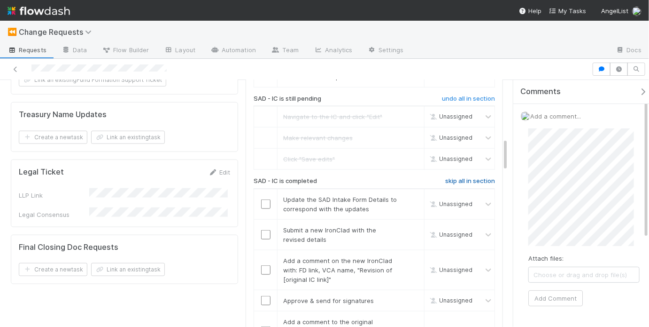
click at [464, 179] on h6 "skip all in section" at bounding box center [470, 181] width 50 height 8
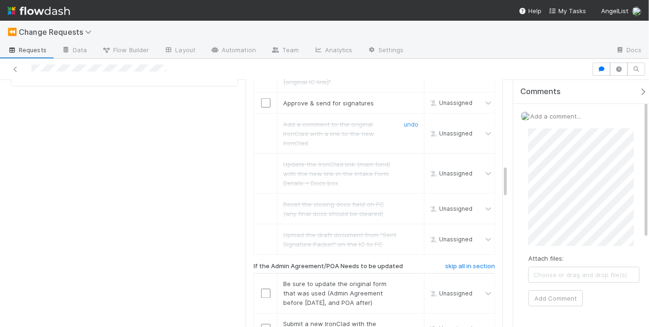
scroll to position [621, 0]
click at [447, 263] on h6 "skip all in section" at bounding box center [470, 267] width 50 height 8
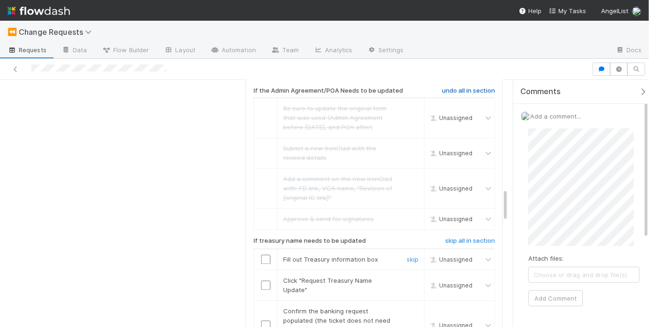
scroll to position [800, 0]
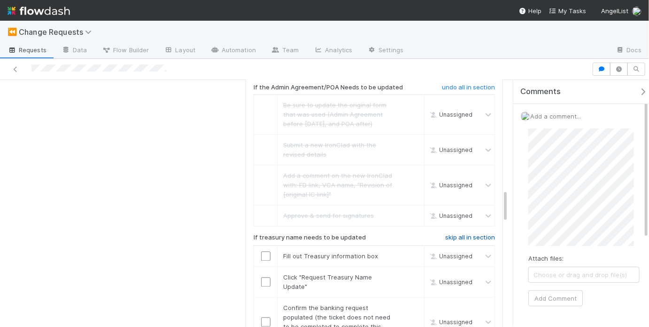
click at [454, 234] on h6 "skip all in section" at bounding box center [470, 238] width 50 height 8
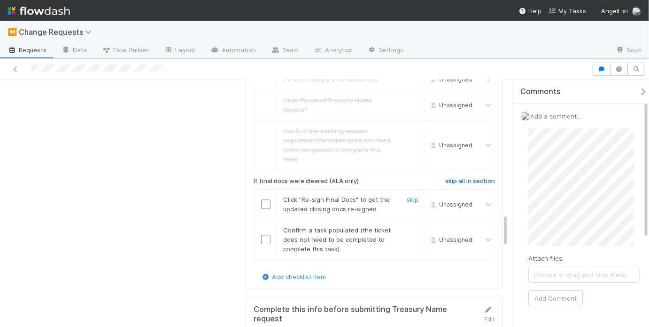
scroll to position [982, 0]
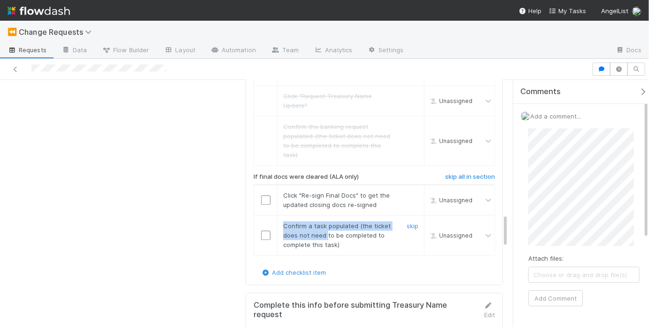
drag, startPoint x: 281, startPoint y: 211, endPoint x: 324, endPoint y: 224, distance: 44.6
click at [324, 224] on span "Confirm a task populated (the ticket does not need to be completed to complete …" at bounding box center [337, 235] width 108 height 26
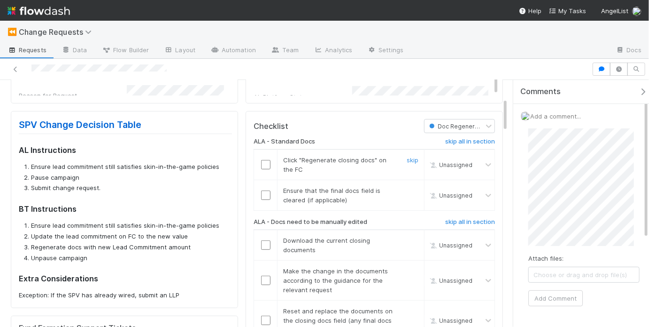
scroll to position [129, 0]
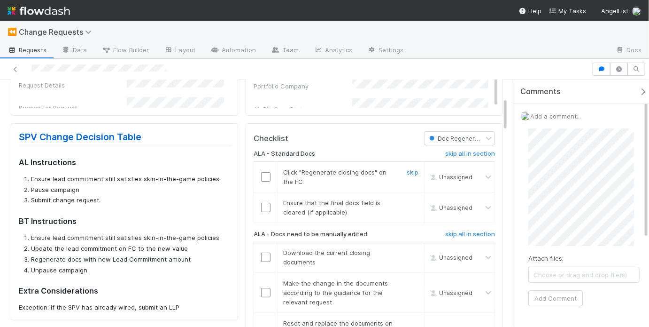
click at [265, 172] on input "checkbox" at bounding box center [265, 176] width 9 height 9
click at [264, 204] on input "checkbox" at bounding box center [265, 207] width 9 height 9
click at [264, 257] on input "checkbox" at bounding box center [265, 256] width 9 height 9
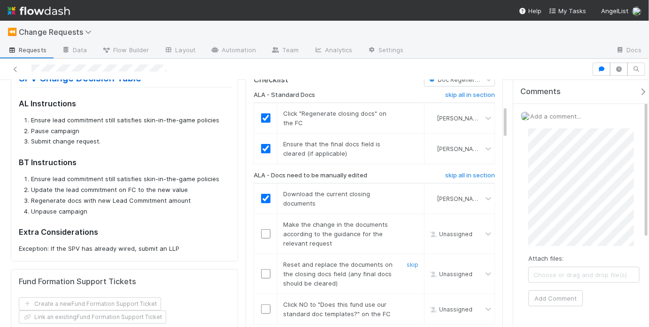
scroll to position [193, 0]
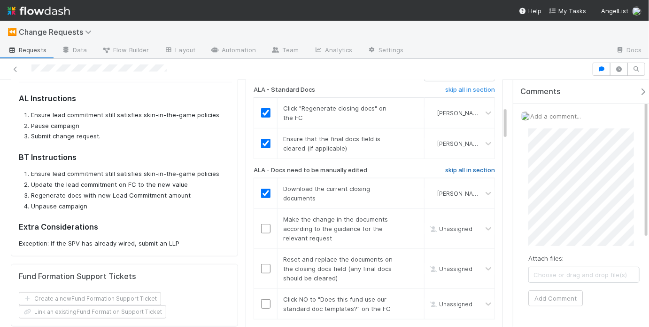
click at [465, 166] on h6 "skip all in section" at bounding box center [470, 170] width 50 height 8
click at [467, 167] on h6 "skip all in section" at bounding box center [470, 170] width 50 height 8
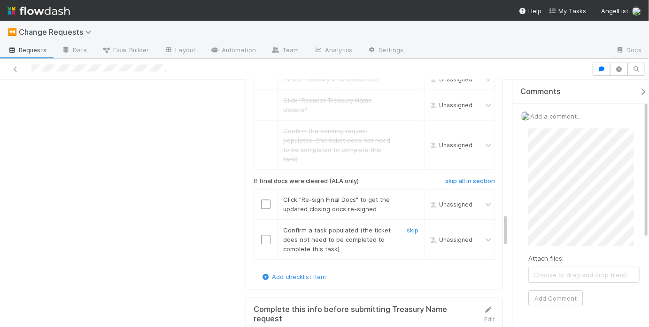
scroll to position [979, 0]
click at [261, 198] on input "checkbox" at bounding box center [265, 202] width 9 height 9
click at [261, 233] on input "checkbox" at bounding box center [265, 237] width 9 height 9
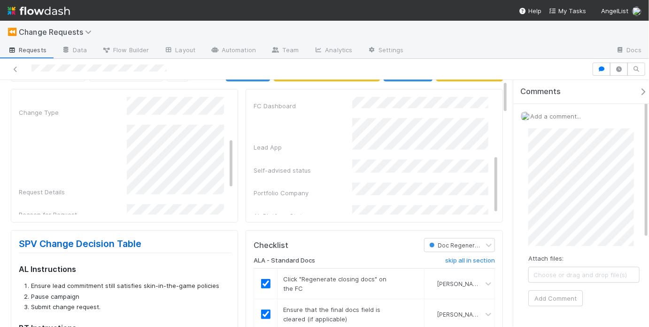
scroll to position [0, 0]
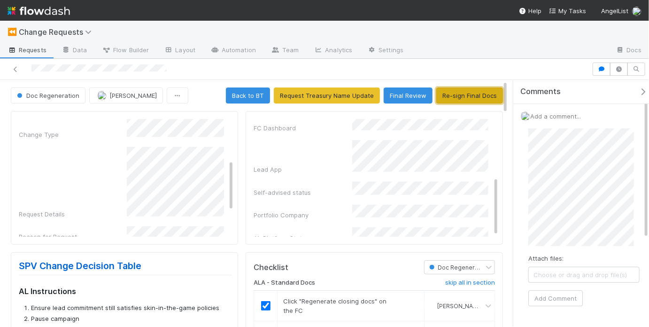
click at [458, 99] on button "Re-sign Final Docs" at bounding box center [469, 95] width 67 height 16
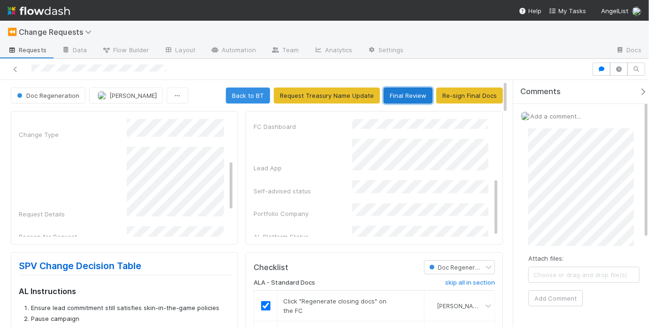
click at [408, 90] on button "Final Review" at bounding box center [408, 95] width 49 height 16
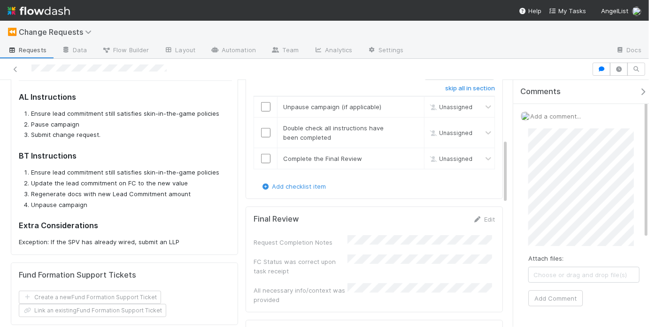
scroll to position [190, 0]
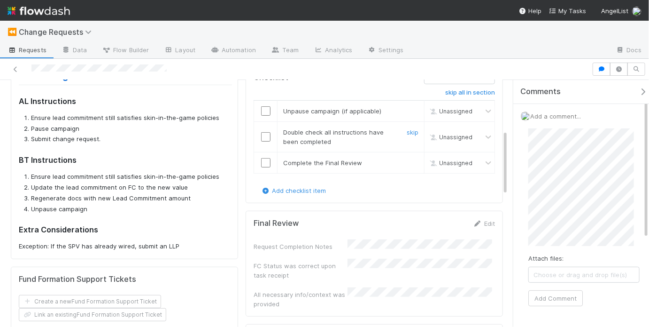
click at [265, 135] on input "checkbox" at bounding box center [265, 136] width 9 height 9
checkbox input "true"
click at [407, 108] on link "skip" at bounding box center [413, 111] width 12 height 8
click at [262, 161] on input "checkbox" at bounding box center [265, 162] width 9 height 9
click at [389, 250] on div "Request Completion Notes FC Status was correct upon task receipt All necessary …" at bounding box center [375, 273] width 242 height 69
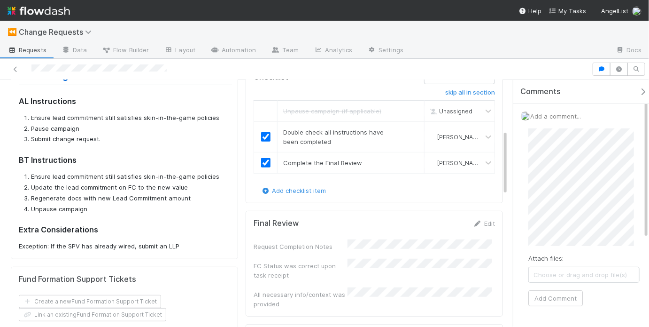
click at [389, 250] on div "Request Completion Notes FC Status was correct upon task receipt All necessary …" at bounding box center [375, 273] width 242 height 69
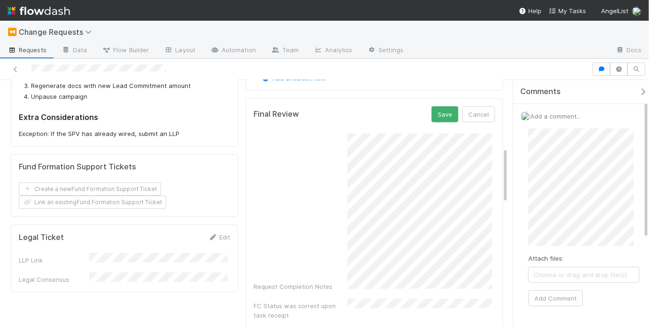
scroll to position [271, 0]
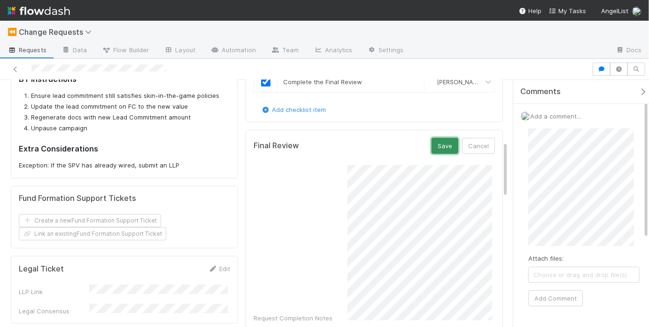
click at [445, 148] on button "Save" at bounding box center [445, 146] width 27 height 16
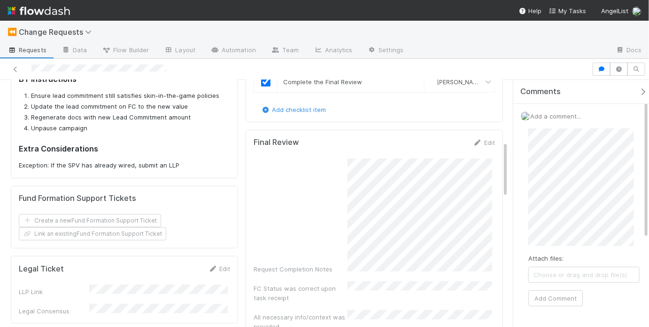
scroll to position [0, 0]
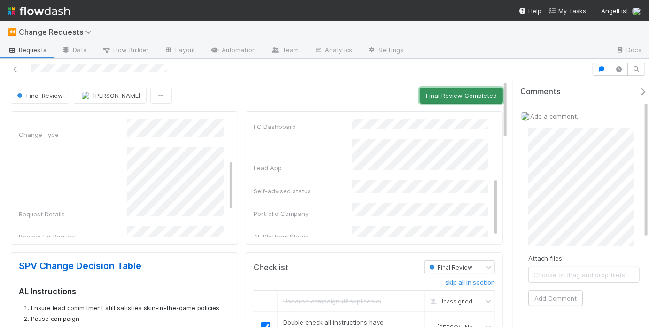
click at [451, 92] on button "Final Review Completed" at bounding box center [461, 95] width 83 height 16
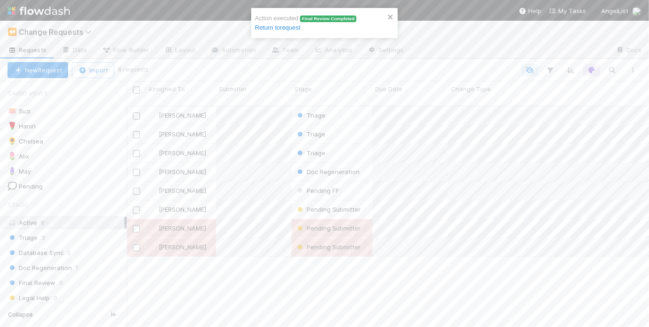
scroll to position [223, 517]
click at [217, 293] on div "Chelsea Nazareth Triage 8/12/25, 9:10:59 AM 8/12/25, 9:11:15 AM 0 0 0 0 0 May C…" at bounding box center [388, 220] width 522 height 228
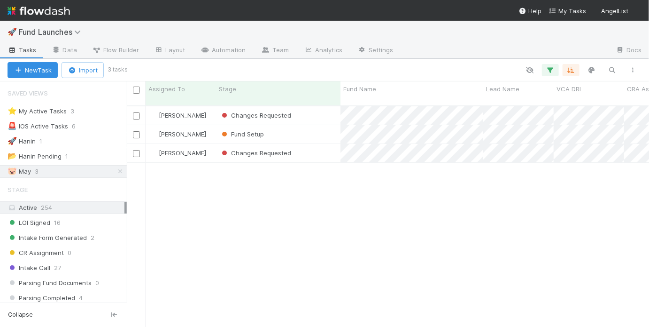
scroll to position [223, 517]
click at [315, 125] on div "Fund Setup" at bounding box center [278, 134] width 125 height 18
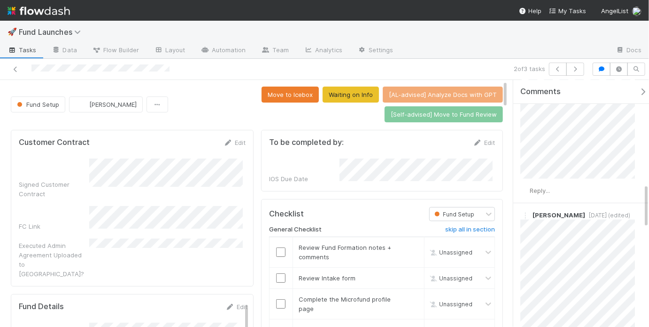
scroll to position [1, 0]
click at [279, 247] on input "checkbox" at bounding box center [280, 251] width 9 height 9
click at [278, 273] on input "checkbox" at bounding box center [280, 277] width 9 height 9
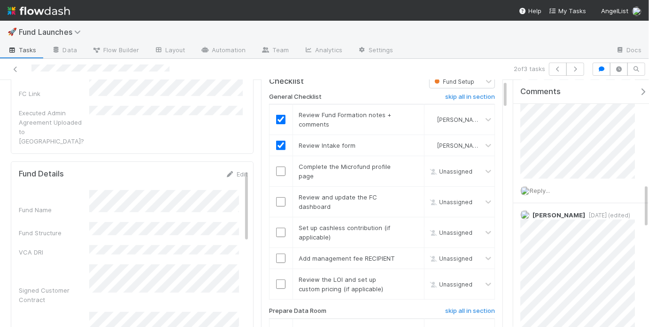
scroll to position [134, 0]
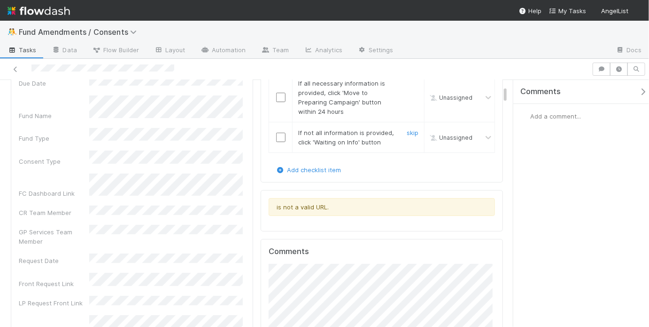
scroll to position [23, 0]
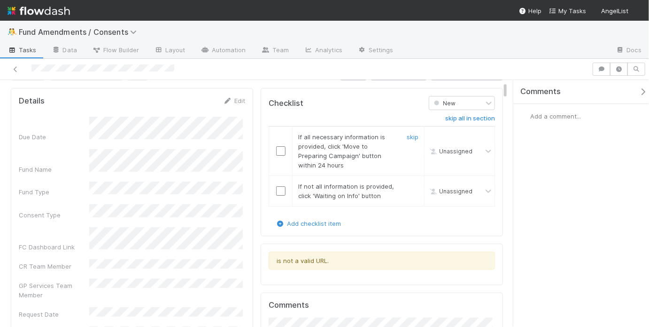
click at [280, 150] on input "checkbox" at bounding box center [280, 150] width 9 height 9
click at [409, 185] on link "skip" at bounding box center [413, 186] width 12 height 8
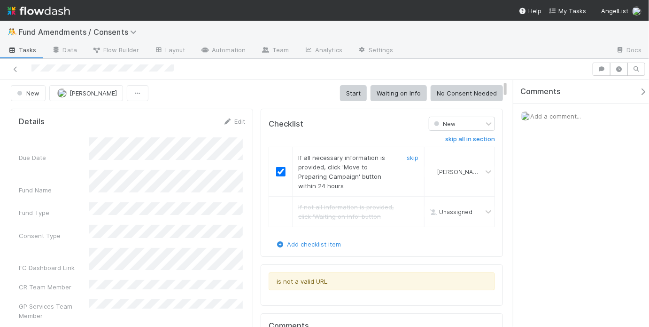
scroll to position [0, 0]
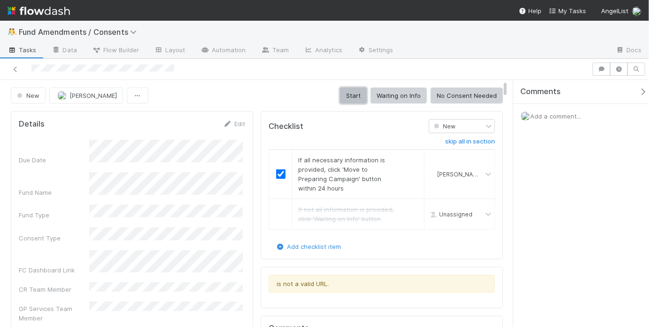
click at [349, 90] on button "Start" at bounding box center [353, 95] width 27 height 16
